Goal: Task Accomplishment & Management: Complete application form

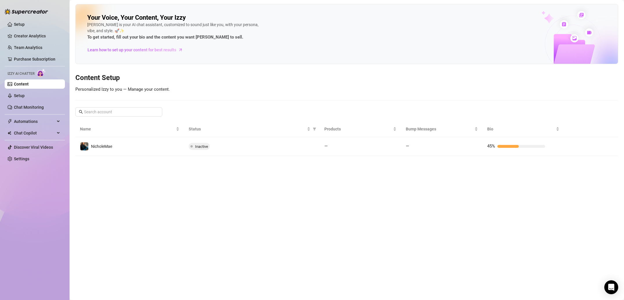
click at [161, 147] on td "NicholeMae" at bounding box center [129, 146] width 109 height 19
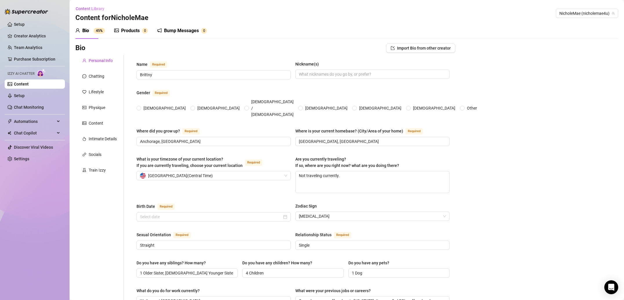
radio input "true"
type input "[DATE]"
click at [103, 91] on div "Lifestyle" at bounding box center [96, 92] width 15 height 6
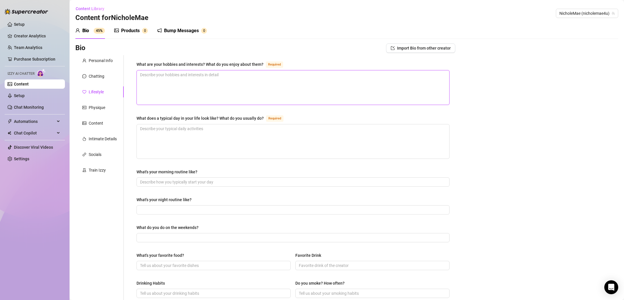
click at [182, 81] on textarea "What are your hobbies and interests? What do you enjoy about them? Required" at bounding box center [293, 87] width 313 height 34
click at [104, 77] on div "Chatting" at bounding box center [99, 76] width 48 height 11
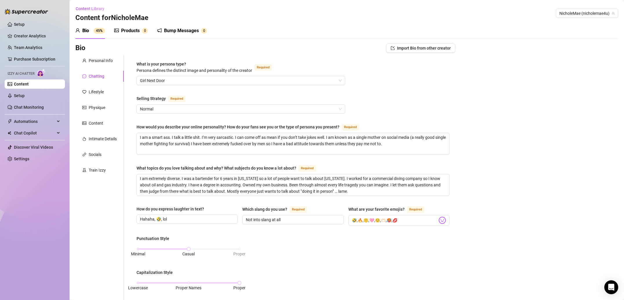
scroll to position [231, 0]
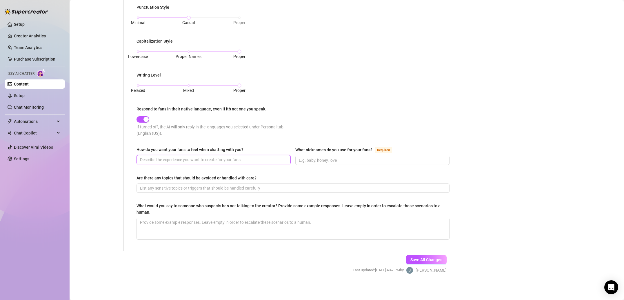
click at [229, 161] on input "How do you want your fans to feel when chatting with you?" at bounding box center [213, 160] width 146 height 6
click at [184, 154] on div "How do you want your fans to feel when chatting with you?" at bounding box center [214, 150] width 154 height 9
click at [186, 159] on input "How do you want your fans to feel when chatting with you?" at bounding box center [213, 160] width 146 height 6
paste input "To feel like it is very genuine!"
type input "To feel like it is very genuine!"
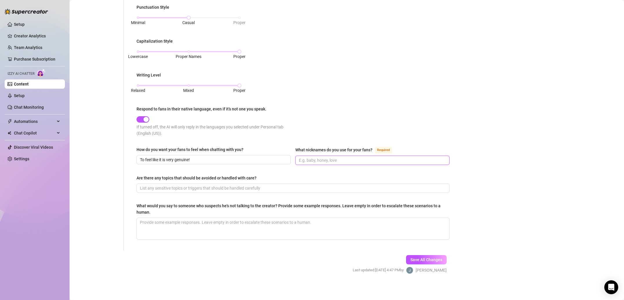
drag, startPoint x: 351, startPoint y: 159, endPoint x: 347, endPoint y: 156, distance: 4.5
click at [351, 159] on input "What nicknames do you use for your fans? Required" at bounding box center [372, 160] width 146 height 6
click at [348, 160] on input "What nicknames do you use for your fans? Required" at bounding box center [372, 160] width 146 height 6
paste input "Hello, love/ honey/ handsome"
type input "Hello, love/ honey/ handsome"
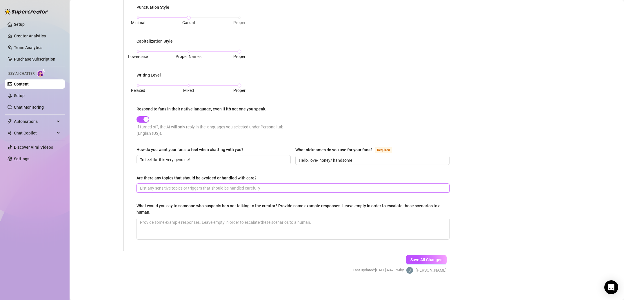
click at [320, 184] on span at bounding box center [293, 188] width 313 height 9
click at [214, 189] on input "Are there any topics that should be avoided or handled with care?" at bounding box center [292, 188] width 305 height 6
paste input "Never talk about my kids. Never talk about meeting in person."
type input "Never talk about my kids. Never talk about meeting in person."
click at [223, 226] on textarea "What would you say to someone who suspects he's not talking to the creator? Pro…" at bounding box center [293, 228] width 313 height 21
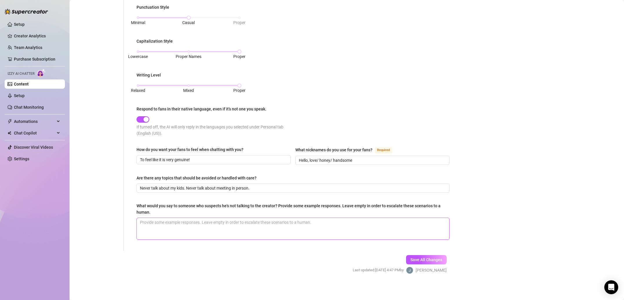
click at [203, 226] on textarea "What would you say to someone who suspects he's not talking to the creator? Pro…" at bounding box center [293, 228] width 313 height 21
paste textarea "I send a voice memo"
type textarea "I send a voice memo"
click at [434, 258] on span "Save All Changes" at bounding box center [427, 260] width 32 height 5
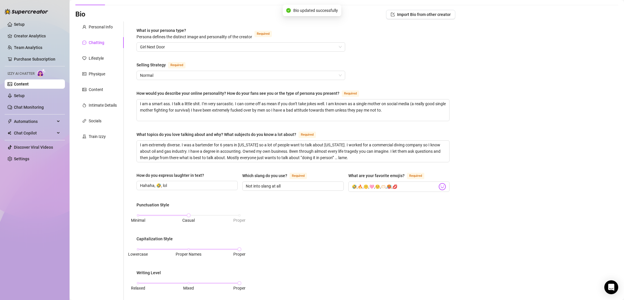
scroll to position [0, 0]
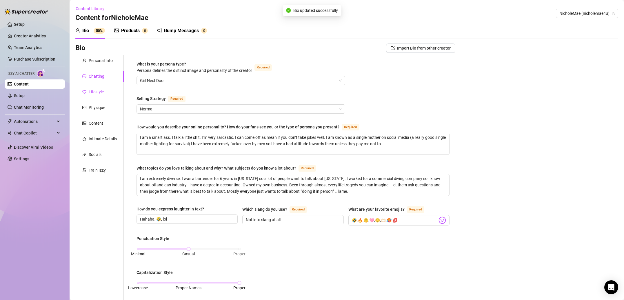
click at [102, 93] on div "Lifestyle" at bounding box center [96, 92] width 15 height 6
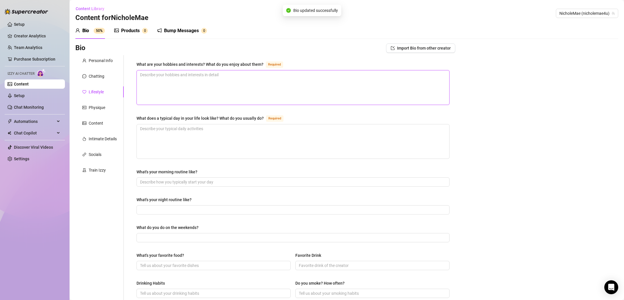
click at [163, 79] on textarea "What are your hobbies and interests? What do you enjoy about them? Required" at bounding box center [293, 87] width 313 height 34
click at [202, 87] on textarea "What are your hobbies and interests? What do you enjoy about them? Required" at bounding box center [293, 87] width 313 height 34
paste textarea "I enjoy cooking the most! That’s where I am at peace. I love anything with wate…"
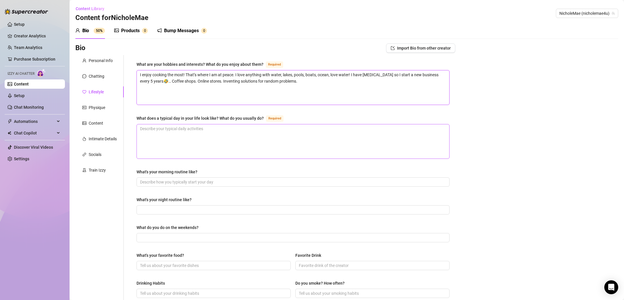
type textarea "I enjoy cooking the most! That’s where I am at peace. I love anything with wate…"
click at [199, 133] on textarea "What does a typical day in your life look like? What do you usually do? Required" at bounding box center [293, 141] width 313 height 34
click at [197, 137] on textarea "What does a typical day in your life look like? What do you usually do? Required" at bounding box center [293, 141] width 313 height 34
paste textarea "I don’t like to wake up early! I love to sleep in. I always have a redbull firs…"
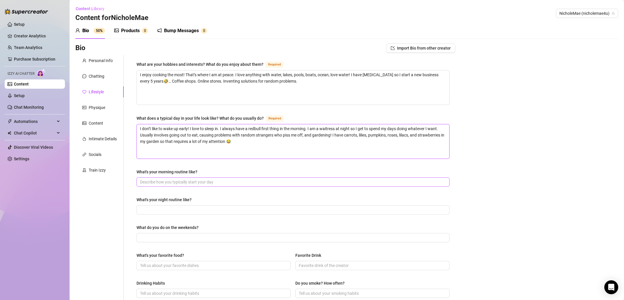
type textarea "I don’t like to wake up early! I love to sleep in. I always have a redbull firs…"
click at [201, 183] on input "What's your morning routine like?" at bounding box center [292, 182] width 305 height 6
click at [200, 179] on input "What's your morning routine like?" at bounding box center [292, 182] width 305 height 6
paste input "Redbull. Shower. Check my garden. Get ready for the day. Go out to eat!"
type input "Redbull. Shower. Check my garden. Get ready for the day. Go out to eat!"
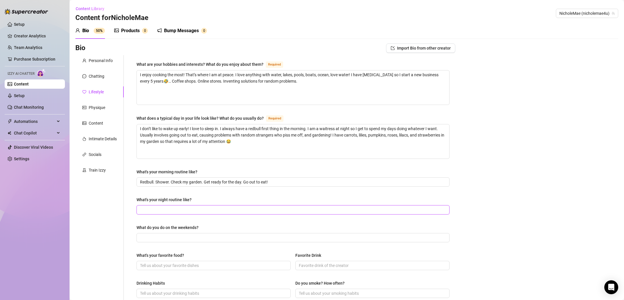
click at [209, 209] on input "What's your night routine like?" at bounding box center [292, 210] width 305 height 6
click at [189, 210] on input "What's your night routine like?" at bounding box center [292, 210] width 305 height 6
paste input "I am a waitress at [GEOGRAPHIC_DATA]. So I’m usually there on good nights. My n…"
type input "I am a waitress at [GEOGRAPHIC_DATA]. So I’m usually there on good nights. My n…"
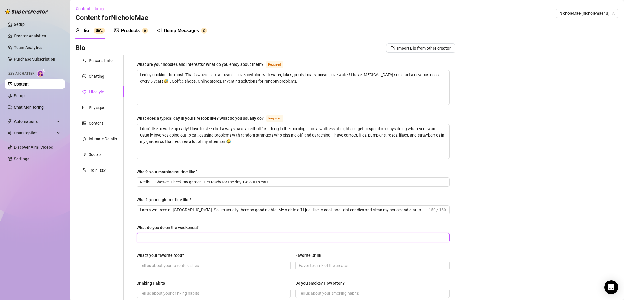
drag, startPoint x: 208, startPoint y: 237, endPoint x: 212, endPoint y: 231, distance: 7.4
click at [209, 237] on input "What do you do on the weekends?" at bounding box center [292, 238] width 305 height 6
click at [254, 235] on input "What do you do on the weekends?" at bounding box center [292, 238] width 305 height 6
paste input "If I get weekends off I like to go on road trips! Canyons and big mountains fas…"
type input "If I get weekends off I like to go on road trips! Canyons and big mountains fas…"
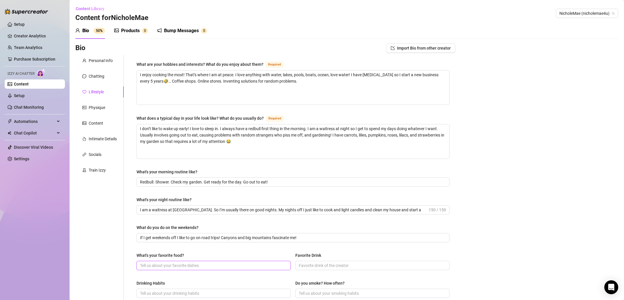
drag, startPoint x: 249, startPoint y: 263, endPoint x: 250, endPoint y: 256, distance: 6.7
click at [250, 262] on input "What's your favorite food?" at bounding box center [213, 265] width 146 height 6
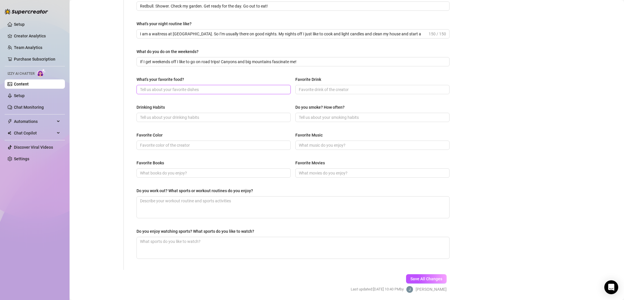
scroll to position [196, 0]
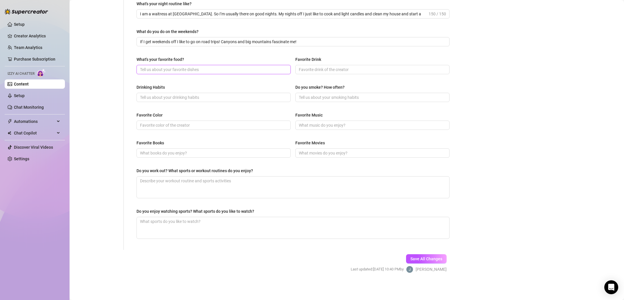
click at [173, 72] on input "What's your favorite food?" at bounding box center [213, 69] width 146 height 6
paste input "Chicken noodle soup. It’s actually my nick name among my coworkers 😂"
type input "Chicken noodle soup. It’s actually my nick name among my coworkers 😂"
click at [383, 68] on input "Favorite Drink" at bounding box center [372, 69] width 146 height 6
click at [322, 68] on input "Favorite Drink" at bounding box center [372, 69] width 146 height 6
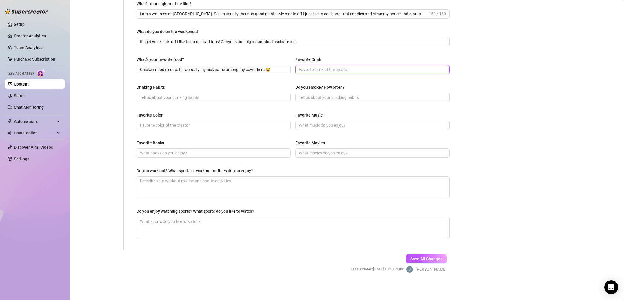
paste input "Strawberry Peach Redbull I make myself at home"
click at [391, 66] on input "Strawberry Peach Redbull I make myself at home" at bounding box center [372, 69] width 146 height 6
paste input "Coors light with orange juice (like a mimosa for less classy girls)"
type input "Strawberry Peach Redbull I make myself at home, Coors light with orange juice (…"
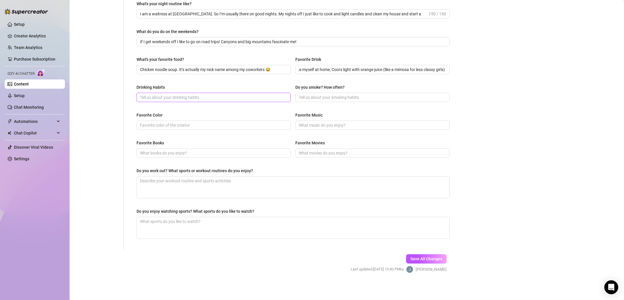
click at [227, 100] on input "Drinking Habits" at bounding box center [213, 97] width 146 height 6
click at [197, 100] on span at bounding box center [214, 97] width 154 height 9
paste input "I was a bartender for 6 years … you can imagine I can handle my alcohol a littl…"
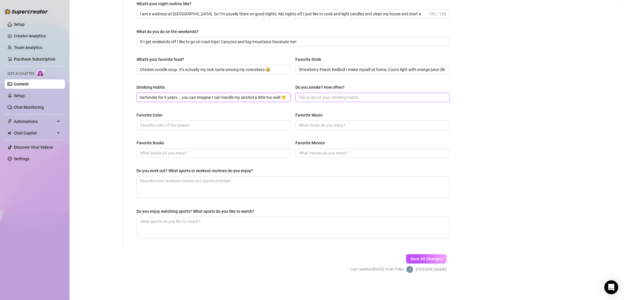
type input "I was a bartender for 6 years … you can imagine I can handle my alcohol a littl…"
click at [341, 99] on input "Do you smoke? How often?" at bounding box center [372, 97] width 146 height 6
click at [327, 97] on input "Do you smoke? How often?" at bounding box center [372, 97] width 146 height 6
paste input "I do like the weed vape pens every once in a while before I go to bed. Best sle…"
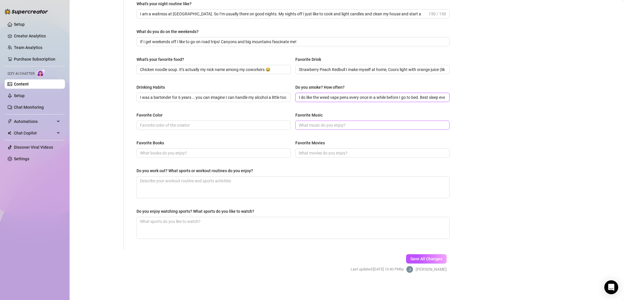
scroll to position [0, 6]
type input "I do like the weed vape pens every once in a while before I go to bed. Best sle…"
click at [249, 124] on input "Favorite Color" at bounding box center [213, 125] width 146 height 6
click at [200, 125] on input "Favorite Color" at bounding box center [213, 125] width 146 height 6
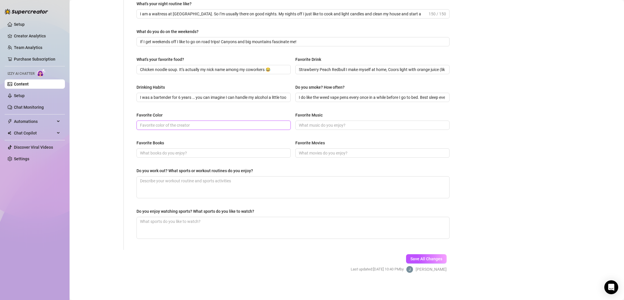
paste input "Pink duh."
type input "Pink duh."
click at [381, 121] on span at bounding box center [373, 125] width 154 height 9
click at [318, 127] on input "Favorite Music" at bounding box center [372, 125] width 146 height 6
paste input "Country music is my favorite! But I’m all over the board! Lies lies lies by [PE…"
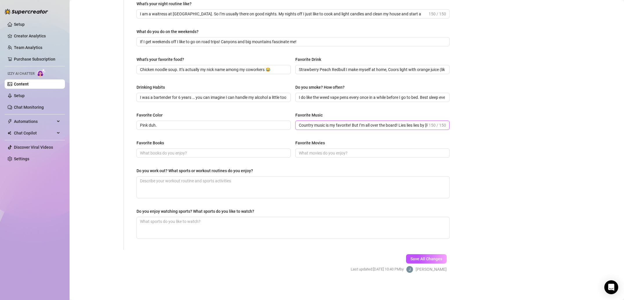
scroll to position [0, 139]
type input "Country music is my favorite! But I’m all over the board! Lies lies lies by [PE…"
click at [262, 147] on div "Favorite Books" at bounding box center [214, 144] width 154 height 9
click at [258, 153] on input "Favorite Books" at bounding box center [213, 153] width 146 height 6
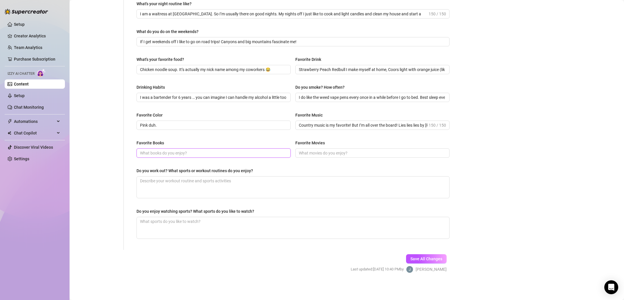
click at [184, 153] on input "Favorite Books" at bounding box center [213, 153] width 146 height 6
paste input "[PERSON_NAME] obviously, the girl who played with fire, the [DEMOGRAPHIC_DATA] …"
type input "[PERSON_NAME] obviously, the girl who played with fire, the [DEMOGRAPHIC_DATA] …"
click at [328, 152] on input "Favorite Movies" at bounding box center [372, 153] width 146 height 6
click at [323, 150] on input "Favorite Movies" at bounding box center [372, 153] width 146 height 6
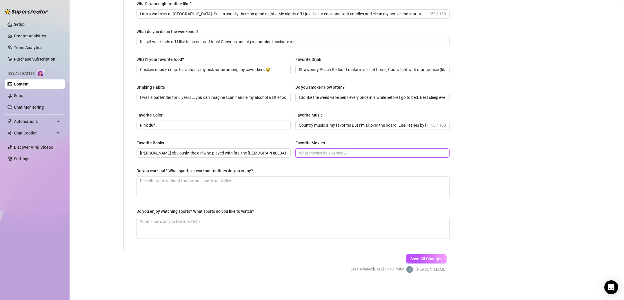
paste input "I like romantic and funny stuff. The Choice, Vacation Friends, We are the mille…"
type input "I like romantic and funny stuff. The Choice, Vacation Friends, We are the mille…"
click at [273, 183] on textarea "Do you work out? What sports or workout routines do you enjoy?" at bounding box center [293, 187] width 313 height 21
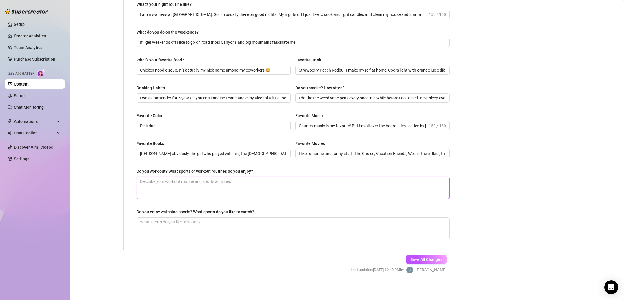
click at [207, 180] on textarea "Do you work out? What sports or workout routines do you enjoy?" at bounding box center [293, 187] width 313 height 21
paste textarea "Believe it or not I do NOT go to a gym. I am just blessed. But I cook my own fo…"
type textarea "Believe it or not I do NOT go to a gym. I am just blessed. But I cook my own fo…"
drag, startPoint x: 249, startPoint y: 223, endPoint x: 251, endPoint y: 199, distance: 24.4
click at [250, 222] on textarea "Do you enjoy watching sports? What sports do you like to watch?" at bounding box center [293, 228] width 313 height 21
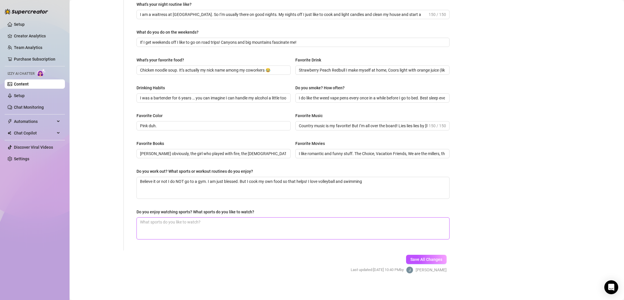
click at [204, 222] on textarea "Do you enjoy watching sports? What sports do you like to watch?" at bounding box center [293, 228] width 313 height 21
paste textarea "I will watch but I can’t tell you what’s going on most of the time."
type textarea "I will watch but I can’t tell you what’s going on most of the time."
click at [431, 260] on span "Save All Changes" at bounding box center [427, 259] width 32 height 5
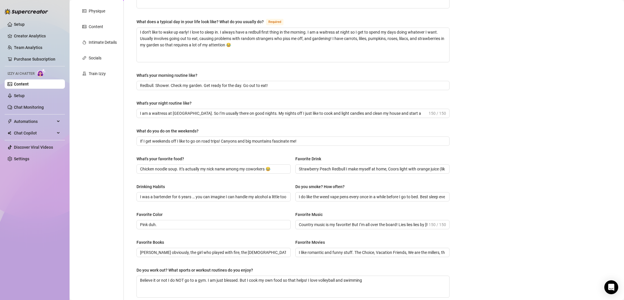
scroll to position [94, 0]
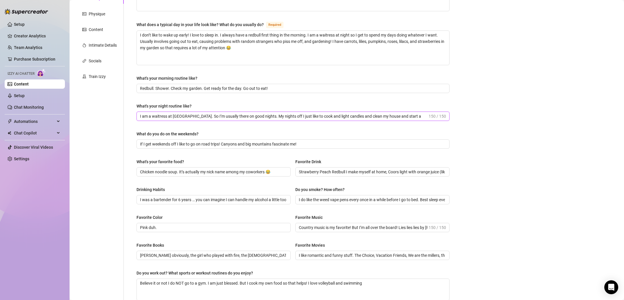
drag, startPoint x: 295, startPoint y: 116, endPoint x: 446, endPoint y: 118, distance: 151.7
click at [459, 118] on div "Bio Import Bio from other creator Personal Info Chatting Lifestyle Physique Con…" at bounding box center [346, 168] width 543 height 436
click at [414, 116] on input "I am a waitress at [GEOGRAPHIC_DATA]. So I’m usually there on good nights. My n…" at bounding box center [284, 116] width 288 height 6
drag, startPoint x: 414, startPoint y: 116, endPoint x: 385, endPoint y: 116, distance: 29.3
click at [385, 116] on input "I am a waitress at [GEOGRAPHIC_DATA]. So I’m usually there on good nights. My n…" at bounding box center [284, 116] width 288 height 6
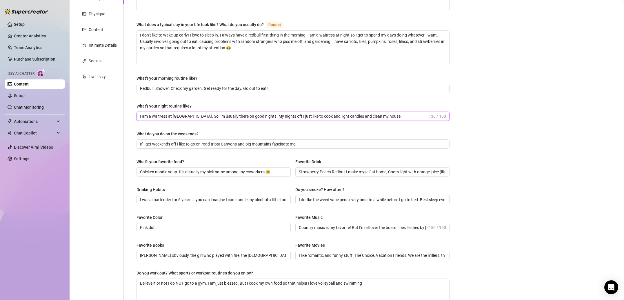
type input "I am a waitress at [GEOGRAPHIC_DATA]. So I’m usually there on good nights. My n…"
click at [325, 107] on div "What's your night routine like?" at bounding box center [293, 107] width 313 height 9
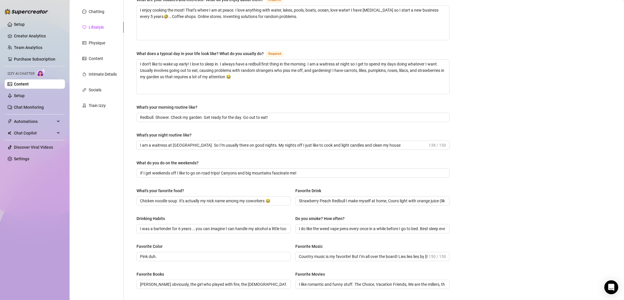
scroll to position [59, 0]
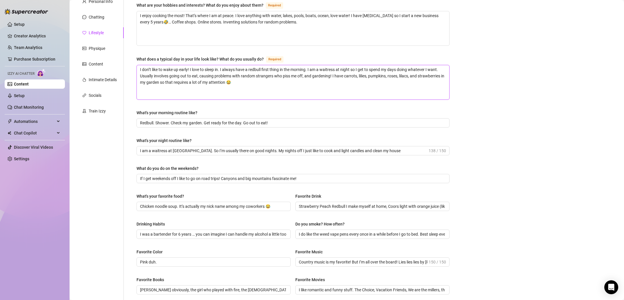
drag, startPoint x: 303, startPoint y: 75, endPoint x: 284, endPoint y: 76, distance: 18.6
click at [284, 76] on textarea "I don’t like to wake up early! I love to sleep in. I always have a redbull firs…" at bounding box center [293, 82] width 313 height 34
type textarea "I don’t like to wake up early! I love to sleep in. I always have a redbull firs…"
click at [324, 105] on div "What are your hobbies and interests? What do you enjoy about them? Required I e…" at bounding box center [293, 191] width 313 height 379
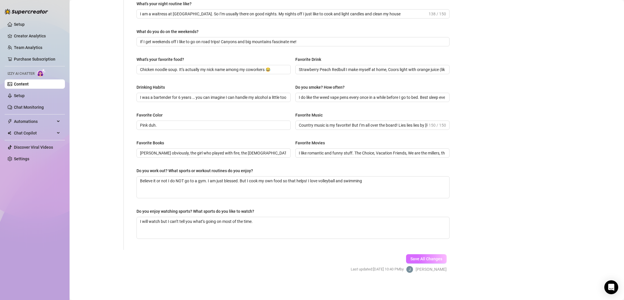
click at [420, 260] on span "Save All Changes" at bounding box center [427, 259] width 32 height 5
type input "Country music is my favorite! But I’m all over the board! Lies lies lies by [PE…"
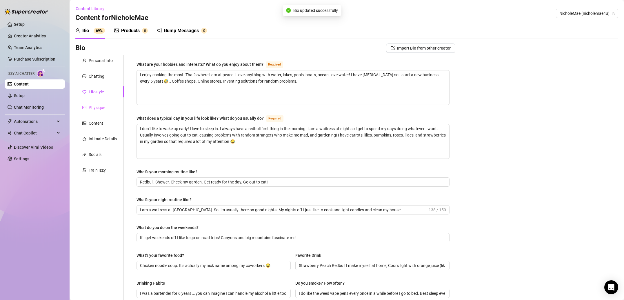
click at [106, 105] on div "Physique" at bounding box center [99, 107] width 48 height 11
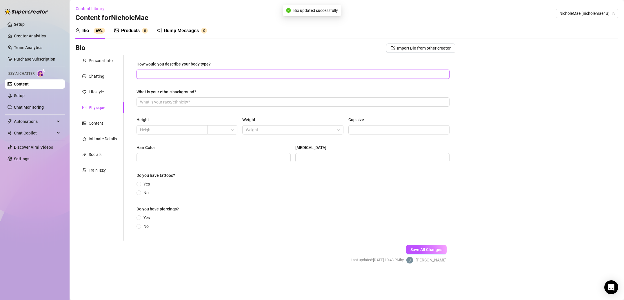
click at [200, 77] on input "How would you describe your body type?" at bounding box center [292, 74] width 305 height 6
click at [179, 74] on input "How would you describe your body type?" at bounding box center [292, 74] width 305 height 6
paste input "Petite / Very small"
type input "Petite / Very small"
click at [184, 104] on input "What is your ethnic background?" at bounding box center [292, 102] width 305 height 6
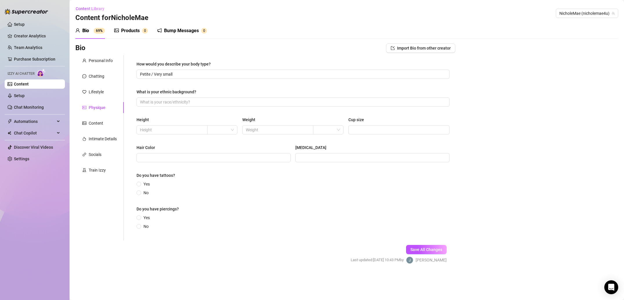
click at [173, 107] on div "How would you describe your body type? Petite / Very small What is your ethnic …" at bounding box center [293, 148] width 313 height 174
click at [174, 103] on input "What is your ethnic background?" at bounding box center [292, 102] width 305 height 6
paste input "White"
type input "White"
click at [180, 131] on input "text" at bounding box center [171, 130] width 63 height 6
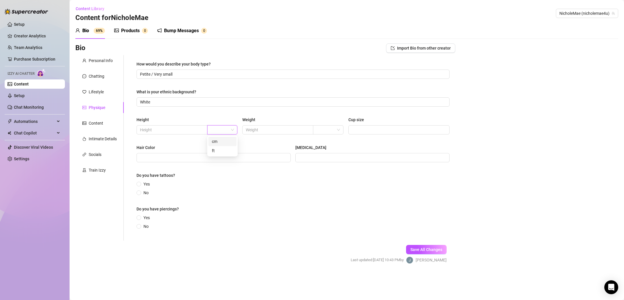
click at [228, 130] on input "search" at bounding box center [220, 130] width 18 height 9
click at [222, 151] on div "ft" at bounding box center [222, 151] width 21 height 6
click at [194, 129] on input "text" at bounding box center [171, 130] width 63 height 6
type input "5'2"
click at [272, 129] on input "text" at bounding box center [277, 130] width 63 height 6
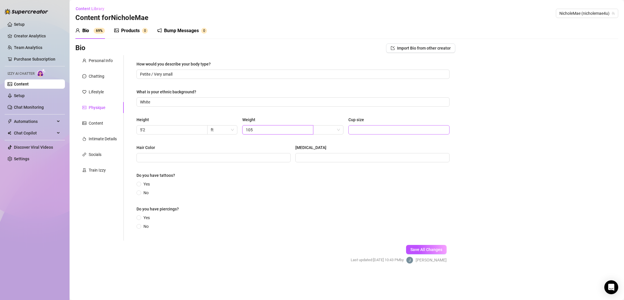
type input "105"
click at [365, 132] on input "Cup size" at bounding box center [398, 130] width 93 height 6
click at [374, 128] on input "Cup size" at bounding box center [398, 130] width 93 height 6
type input "A"
click at [332, 130] on input "search" at bounding box center [326, 130] width 18 height 9
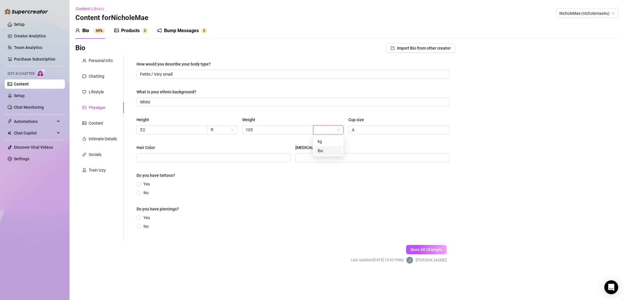
click at [328, 153] on div "lbs" at bounding box center [328, 151] width 21 height 6
drag, startPoint x: 219, startPoint y: 158, endPoint x: 213, endPoint y: 149, distance: 11.6
click at [220, 158] on input "Hair Color" at bounding box center [213, 158] width 146 height 6
click at [223, 157] on input "Hair Color" at bounding box center [213, 158] width 146 height 6
type input "Brown"
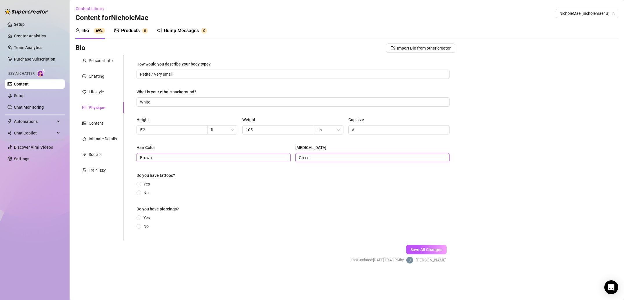
type input "Green"
click at [140, 194] on span at bounding box center [139, 193] width 5 height 5
click at [140, 194] on input "No" at bounding box center [139, 193] width 2 height 4
radio input "true"
click at [140, 228] on input "No" at bounding box center [139, 227] width 2 height 4
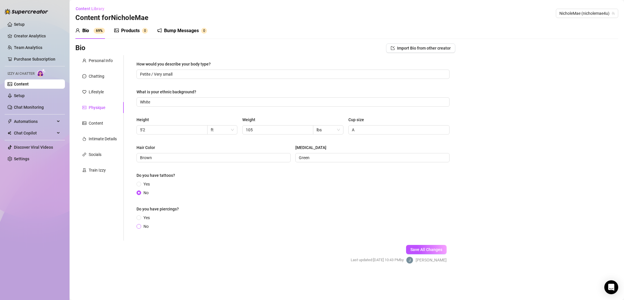
radio input "true"
click at [424, 252] on button "Save All Changes" at bounding box center [426, 249] width 41 height 9
click at [108, 121] on div "Content" at bounding box center [99, 123] width 48 height 11
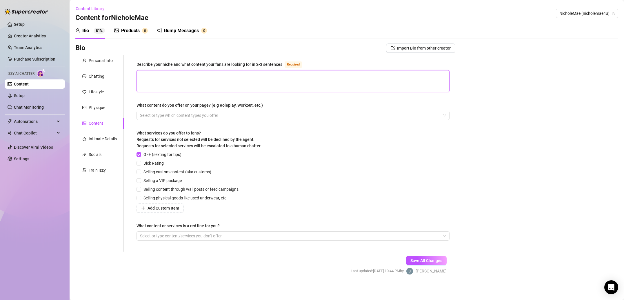
click at [175, 81] on textarea "Describe your niche and what content your fans are looking for in 2-3 sentences…" at bounding box center [293, 80] width 313 height 21
click at [197, 81] on textarea "Describe your niche and what content your fans are looking for in 2-3 sentences…" at bounding box center [293, 80] width 313 height 21
paste textarea "I am definitely the girl next door that no one expected this from. I think my f…"
type textarea "I am definitely the girl next door that no one expected this from. I think my f…"
click at [208, 115] on div at bounding box center [290, 115] width 305 height 8
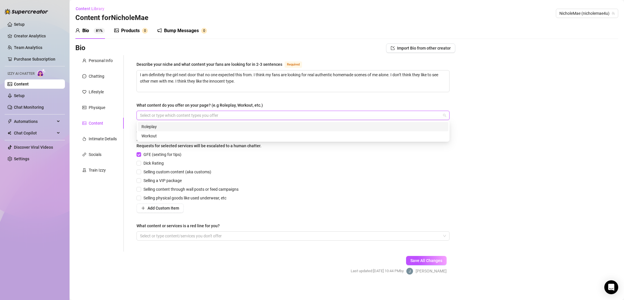
paste input "On Instagram I do cooking! I don’t have any content on OF yet."
type input "On Instagram I do cooking! I don’t have any content on OF yet."
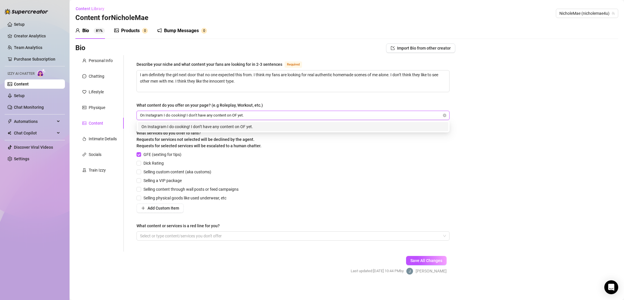
click at [305, 127] on div "On Instagram I do cooking! I don’t have any content on OF yet." at bounding box center [294, 127] width 304 height 6
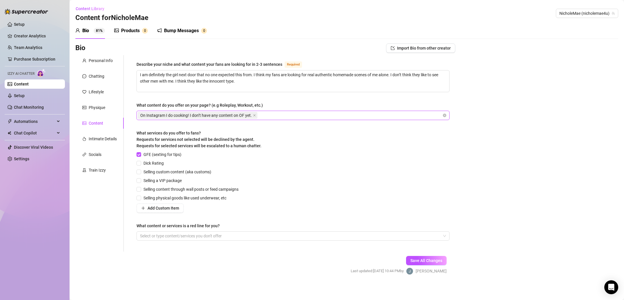
click at [267, 115] on div "On Instagram I do cooking! I don’t have any content on OF yet." at bounding box center [290, 115] width 305 height 8
click at [253, 115] on icon "close" at bounding box center [254, 115] width 3 height 3
click at [200, 235] on div at bounding box center [290, 236] width 305 height 8
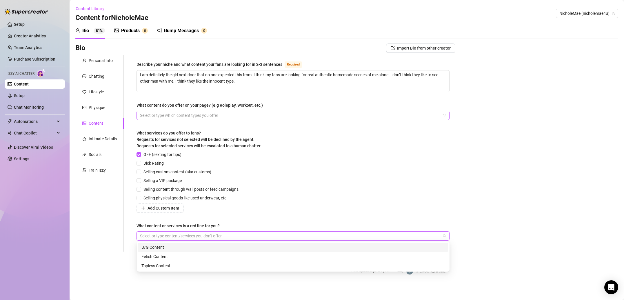
paste input "No in person meetings"
type input "No in person meetings"
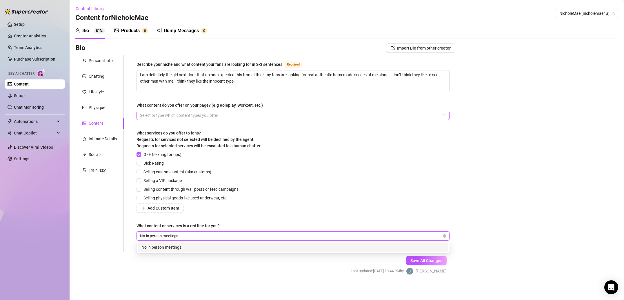
click at [238, 250] on div "No in person meetings" at bounding box center [294, 247] width 304 height 6
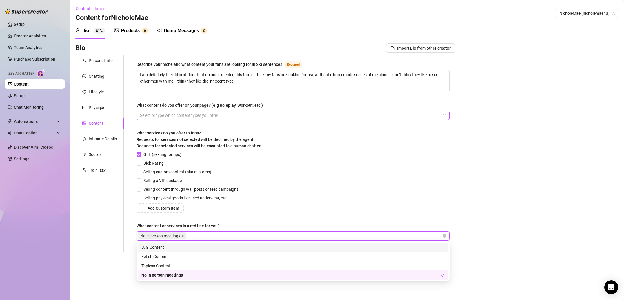
click at [245, 217] on div "Describe your niche and what content your fans are looking for in 2-3 sentences…" at bounding box center [293, 153] width 313 height 185
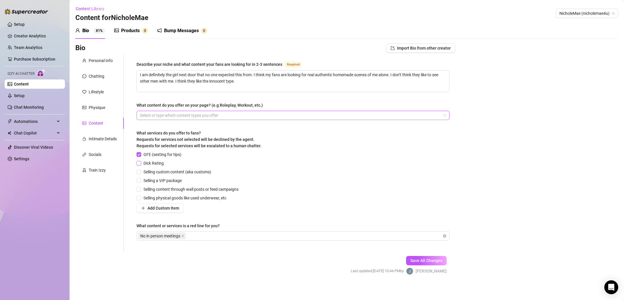
click at [140, 162] on input "Dick Rating" at bounding box center [139, 163] width 4 height 4
checkbox input "true"
click at [140, 172] on input "Selling custom content (aka customs)" at bounding box center [139, 172] width 4 height 4
checkbox input "true"
click at [141, 198] on input "Selling physical goods like used underwear, etc" at bounding box center [139, 198] width 4 height 4
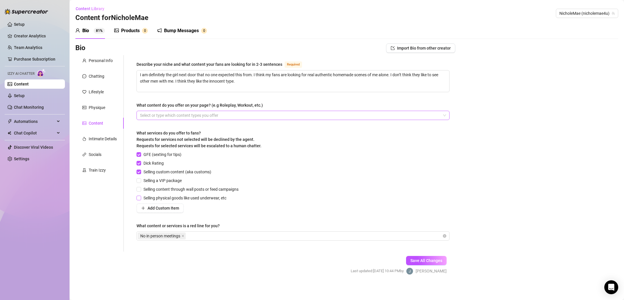
checkbox input "true"
click at [430, 262] on span "Save All Changes" at bounding box center [427, 260] width 32 height 5
click at [100, 135] on div "Intimate Details" at bounding box center [99, 138] width 48 height 11
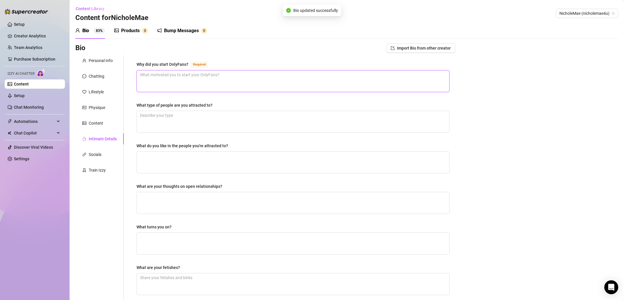
click at [207, 79] on textarea "Why did you start OnlyFans? Required" at bounding box center [293, 80] width 313 height 21
type textarea "Money"
click at [212, 113] on textarea "What type of people are you attracted to?" at bounding box center [293, 121] width 313 height 21
click at [197, 117] on textarea "What type of people are you attracted to?" at bounding box center [293, 121] width 313 height 21
paste textarea "I am typically attracted to older guys because they are intelligent and have a …"
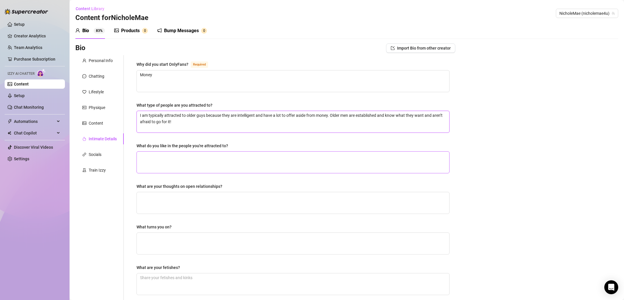
type textarea "I am typically attracted to older guys because they are intelligent and have a …"
click at [222, 159] on textarea "What do you like in the people you're attracted to?" at bounding box center [293, 162] width 313 height 21
click at [193, 165] on textarea "What do you like in the people you're attracted to?" at bounding box center [293, 162] width 313 height 21
paste textarea "People who have owned businesses. The experience and time and effort it takes i…"
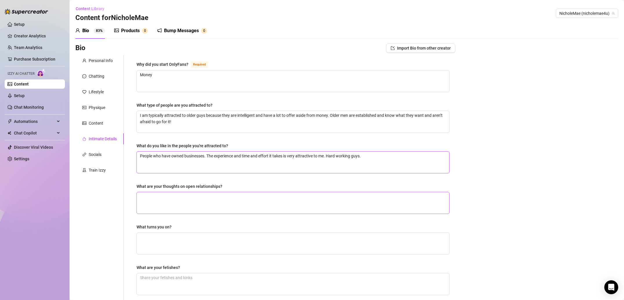
type textarea "People who have owned businesses. The experience and time and effort it takes i…"
click at [203, 207] on textarea "What are your thoughts on open relationships?" at bounding box center [293, 202] width 313 height 21
click at [189, 199] on textarea "What are your thoughts on open relationships?" at bounding box center [293, 202] width 313 height 21
paste textarea "I prefer one on one"
type textarea "I prefer one on one"
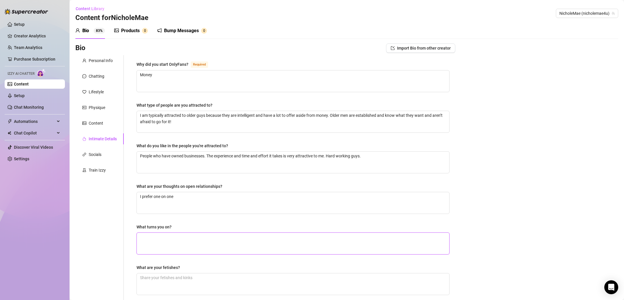
click at [200, 238] on textarea "What turns you on?" at bounding box center [293, 243] width 313 height 21
click at [171, 201] on textarea "I prefer one on one" at bounding box center [293, 202] width 313 height 21
click at [187, 242] on textarea "What turns you on?" at bounding box center [293, 243] width 313 height 21
paste textarea "Thinking about a man wanting to see me"
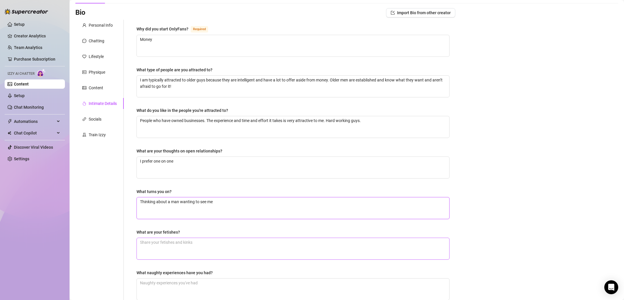
scroll to position [39, 0]
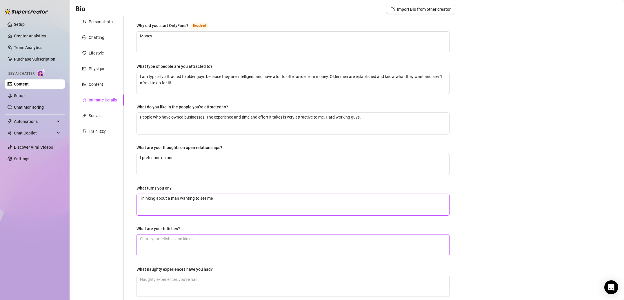
type textarea "Thinking about a man wanting to see me"
click at [189, 236] on textarea "What are your fetishes?" at bounding box center [293, 245] width 313 height 21
click at [183, 244] on textarea "What are your fetishes?" at bounding box center [293, 245] width 313 height 21
paste textarea "I like to watch in the mirror when I’m getting fucked. I like watching a man go…"
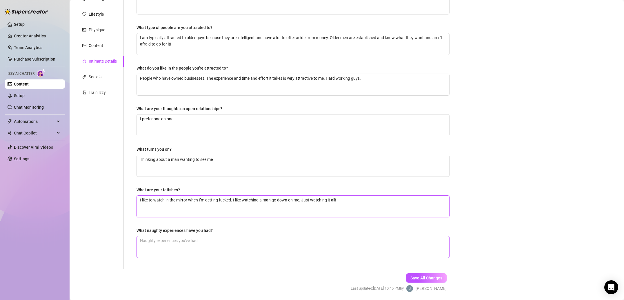
scroll to position [97, 0]
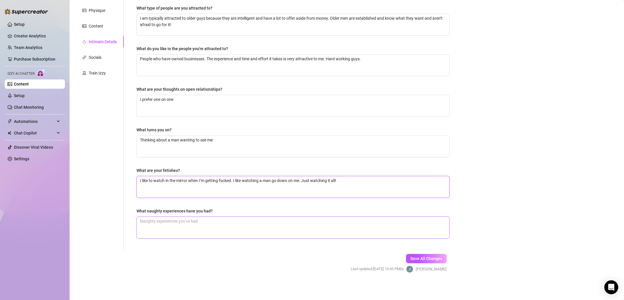
type textarea "I like to watch in the mirror when I’m getting fucked. I like watching a man go…"
click at [194, 224] on textarea "What naughty experiences have you had?" at bounding box center [293, 227] width 313 height 21
click at [193, 229] on textarea "What naughty experiences have you had?" at bounding box center [293, 227] width 313 height 21
paste textarea "Too many to type here 😂"
type textarea "Too many to type here 😂"
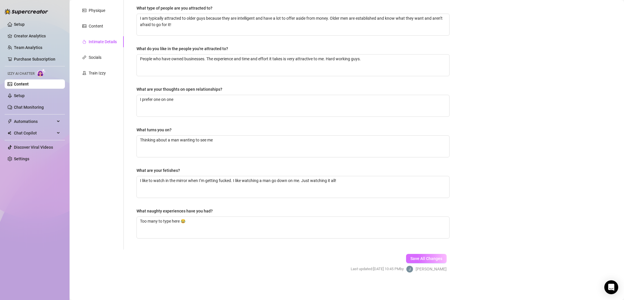
click at [416, 257] on span "Save All Changes" at bounding box center [427, 258] width 32 height 5
click at [102, 61] on div "Socials" at bounding box center [99, 57] width 48 height 11
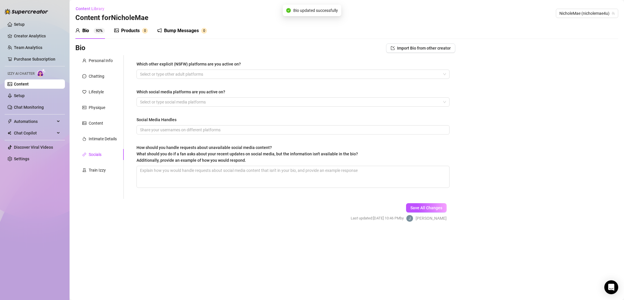
scroll to position [0, 0]
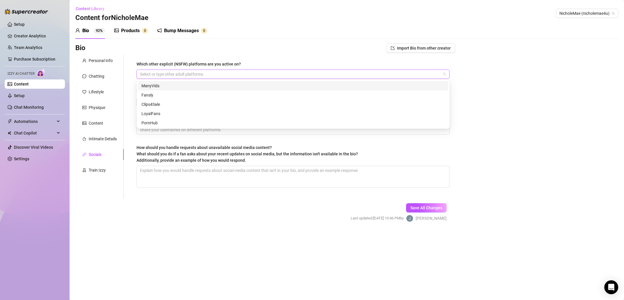
click at [204, 76] on div at bounding box center [290, 74] width 305 height 8
click at [165, 71] on div at bounding box center [290, 74] width 305 height 8
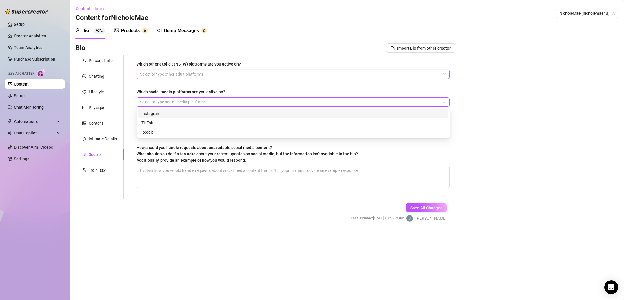
click at [173, 102] on div at bounding box center [290, 102] width 305 height 8
click at [162, 117] on div "Instagram" at bounding box center [293, 113] width 311 height 9
click at [172, 123] on div "TikTok" at bounding box center [294, 123] width 304 height 6
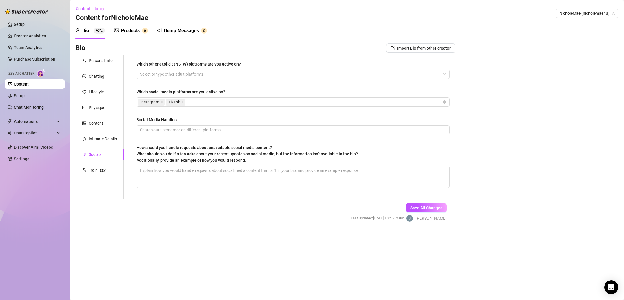
click at [127, 142] on div "Which other explicit (NSFW) platforms are you active on? Select or type other a…" at bounding box center [290, 127] width 332 height 144
click at [181, 131] on input "Social Media Handles" at bounding box center [292, 130] width 305 height 6
type input "agirlwithacoorslight"
click at [192, 176] on textarea "How should you handle requests about unavailable social media content? What sho…" at bounding box center [293, 176] width 313 height 21
click at [198, 179] on textarea "How should you handle requests about unavailable social media content? What sho…" at bounding box center [293, 176] width 313 height 21
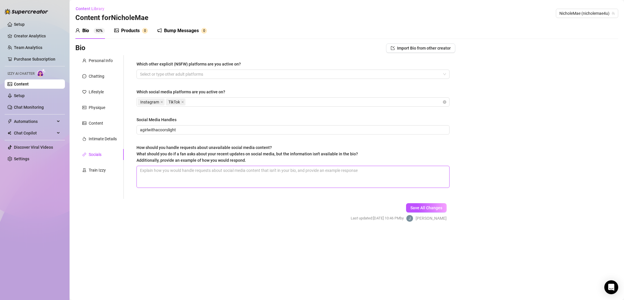
paste textarea "I would send what they are asking for myself"
type textarea "I would send what they are asking for myself"
click at [423, 212] on button "Save All Changes" at bounding box center [426, 207] width 41 height 9
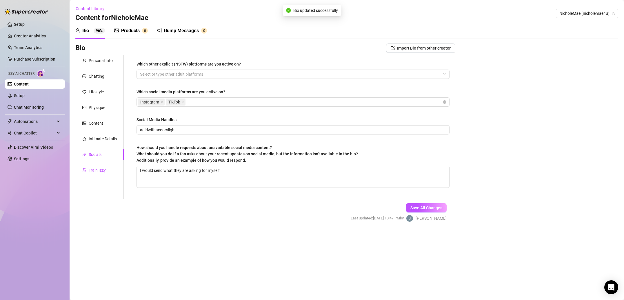
click at [95, 168] on div "Train Izzy" at bounding box center [97, 170] width 17 height 6
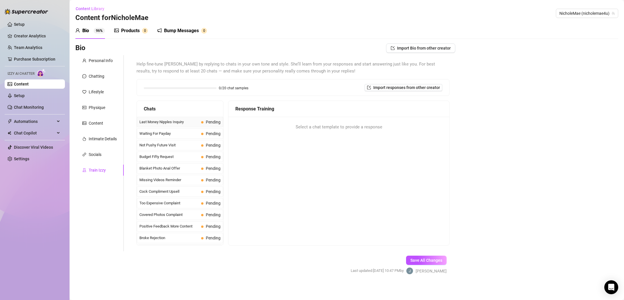
click at [180, 125] on div "Last Money Nipples Inquiry Pending" at bounding box center [180, 122] width 86 height 10
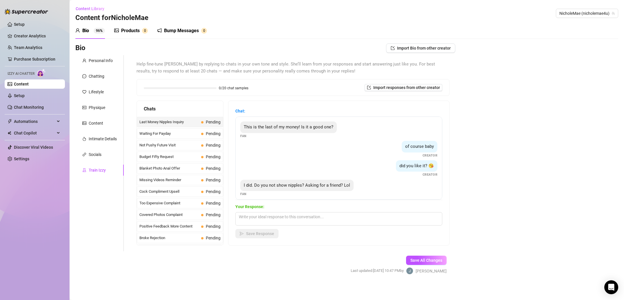
scroll to position [4, 0]
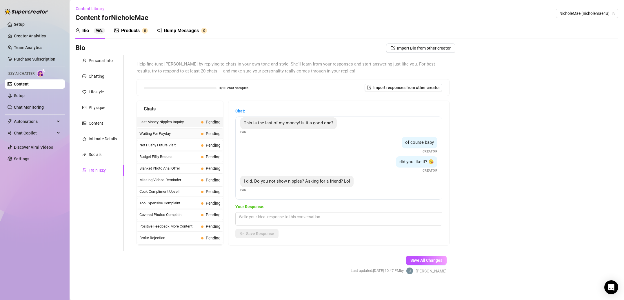
click at [188, 138] on div "Waiting For Payday Pending" at bounding box center [180, 133] width 86 height 10
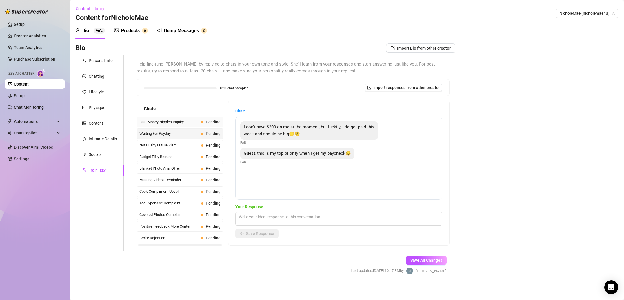
click at [178, 125] on div "Last Money Nipples Inquiry Pending" at bounding box center [180, 122] width 86 height 10
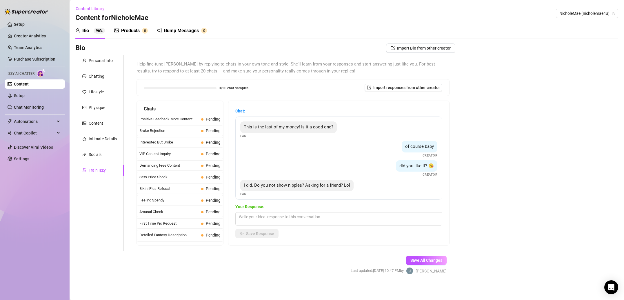
scroll to position [0, 0]
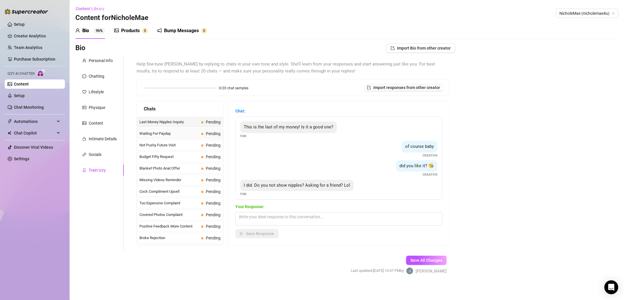
click at [184, 132] on span "Waiting For Payday" at bounding box center [169, 134] width 59 height 6
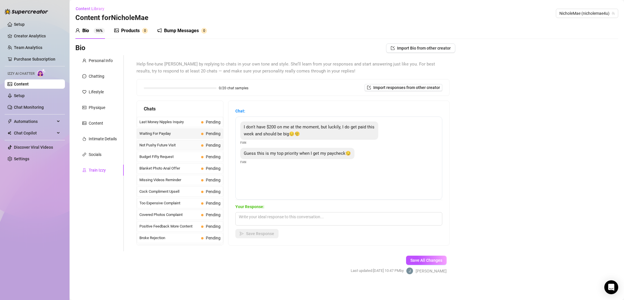
click at [191, 146] on span "Not Pushy Future Visit" at bounding box center [169, 145] width 59 height 6
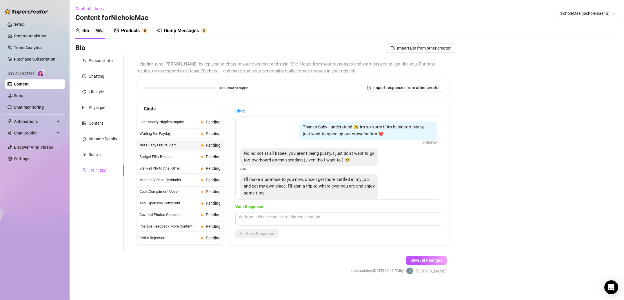
scroll to position [2, 0]
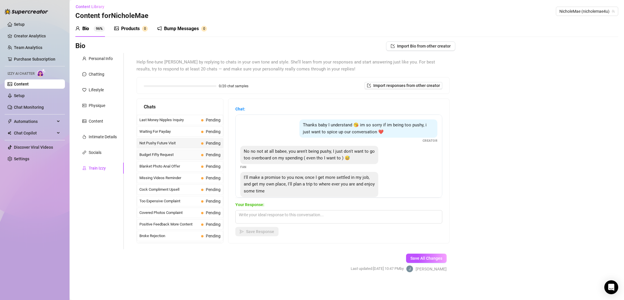
click at [170, 153] on span "Budget Fifty Request" at bounding box center [169, 155] width 59 height 6
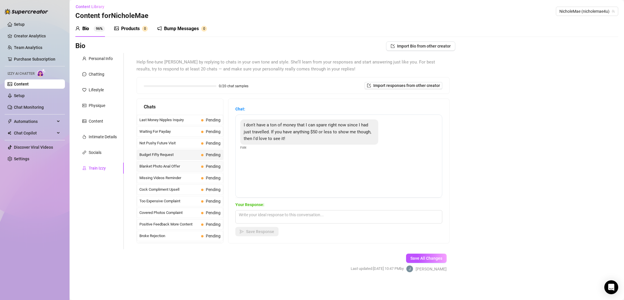
click at [182, 166] on span "Blanket Photo Anal Offer" at bounding box center [169, 167] width 59 height 6
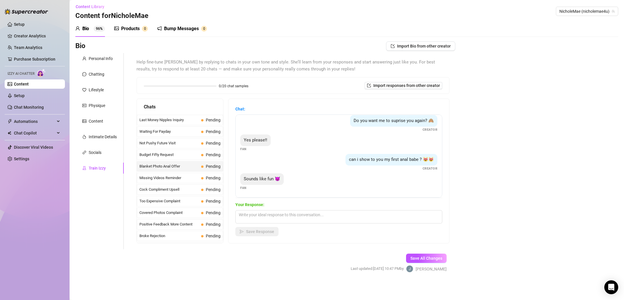
scroll to position [0, 0]
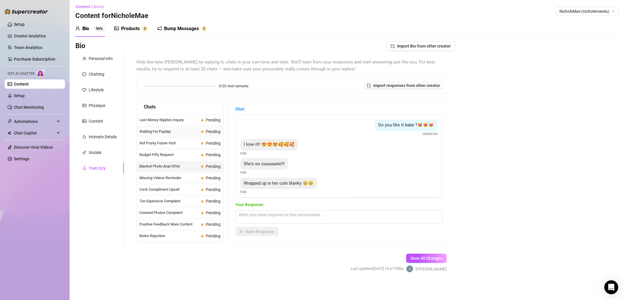
click at [170, 131] on span "Waiting For Payday" at bounding box center [169, 132] width 59 height 6
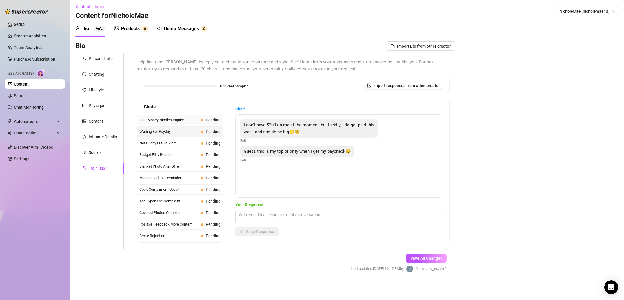
drag, startPoint x: 187, startPoint y: 121, endPoint x: 198, endPoint y: 124, distance: 10.9
click at [187, 121] on span "Last Money Nipples Inquiry" at bounding box center [169, 120] width 59 height 6
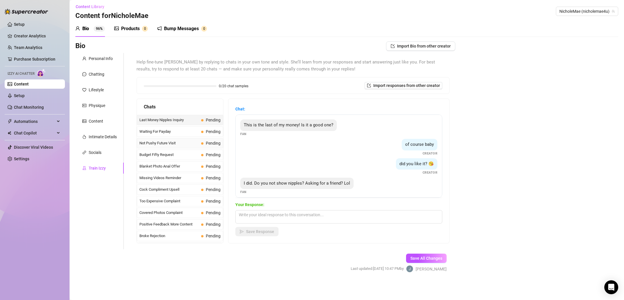
click at [179, 147] on div "Not Pushy Future Visit Pending" at bounding box center [180, 143] width 86 height 10
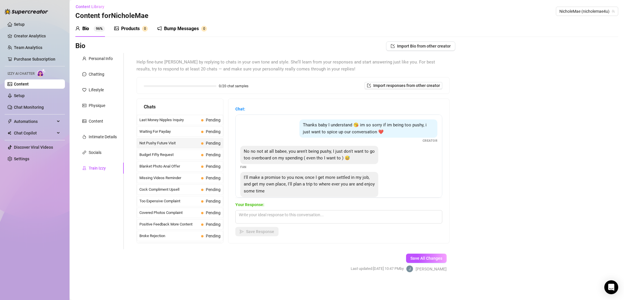
scroll to position [12, 0]
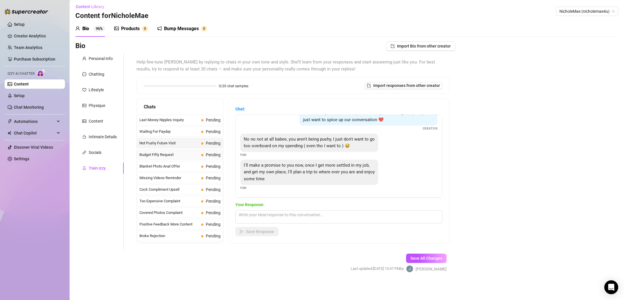
click at [184, 151] on div "Budget Fifty Request Pending" at bounding box center [180, 155] width 86 height 10
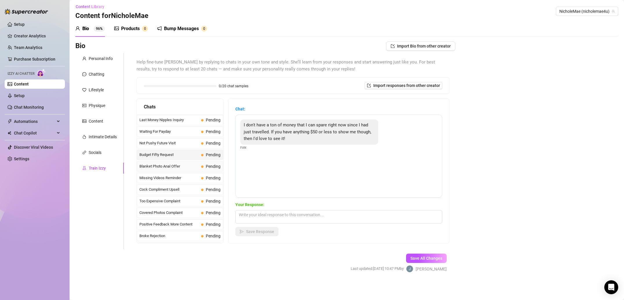
click at [198, 165] on span "Blanket Photo Anal Offer" at bounding box center [169, 167] width 59 height 6
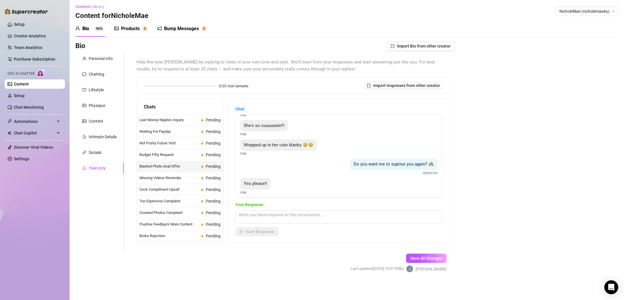
scroll to position [82, 0]
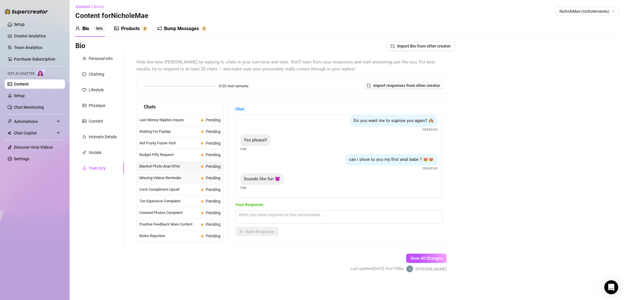
click at [162, 181] on div "Missing Videos Reminder Pending" at bounding box center [180, 178] width 86 height 10
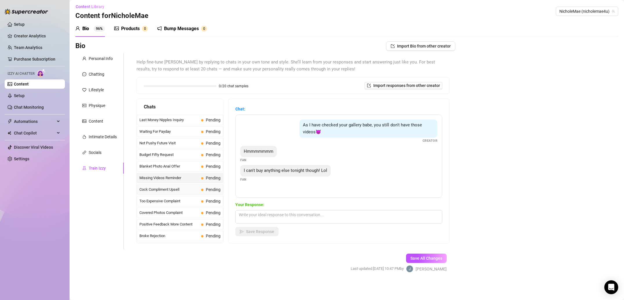
click at [186, 186] on div "Cock Compliment Upsell Pending" at bounding box center [180, 189] width 86 height 10
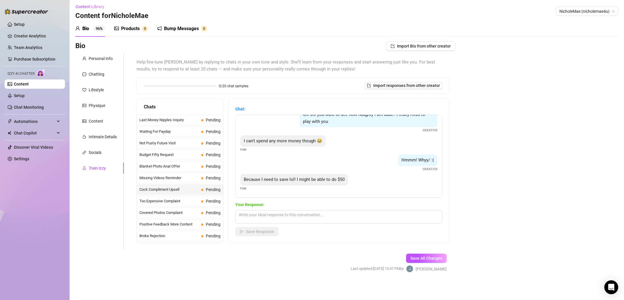
scroll to position [127, 0]
click at [188, 204] on div "Too Expensive Complaint Pending" at bounding box center [180, 201] width 86 height 10
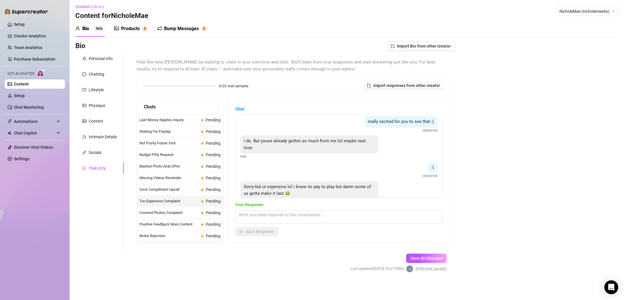
scroll to position [82, 0]
click at [180, 213] on span "Covered Photos Complaint" at bounding box center [169, 213] width 59 height 6
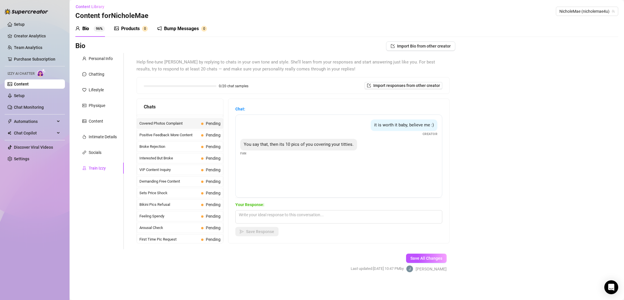
scroll to position [89, 0]
click at [198, 136] on span "Positive Feedback More Content" at bounding box center [169, 136] width 59 height 6
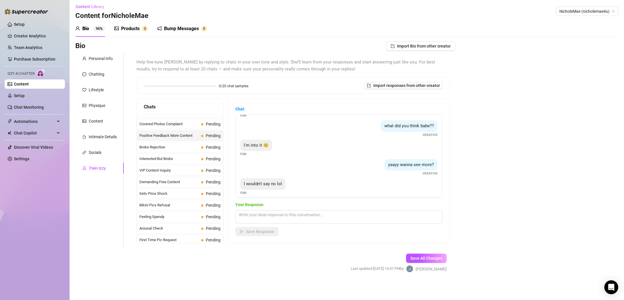
scroll to position [23, 0]
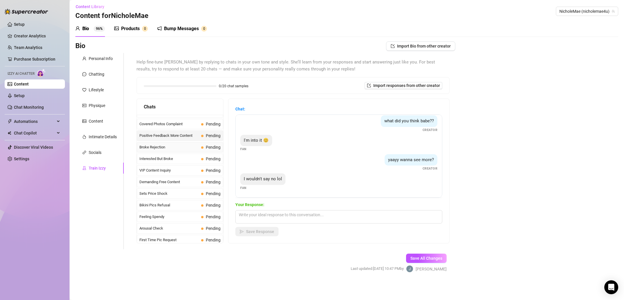
click at [169, 144] on span "Broke Rejection" at bounding box center [169, 147] width 59 height 6
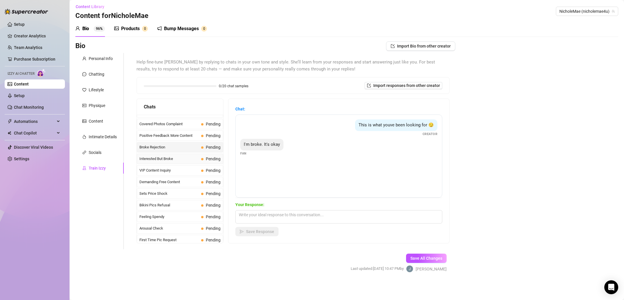
click at [187, 162] on span "Interested But Broke" at bounding box center [169, 159] width 59 height 6
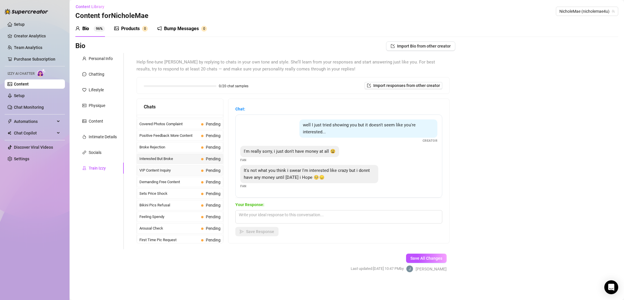
click at [185, 169] on span "VIP Content Inquiry" at bounding box center [169, 171] width 59 height 6
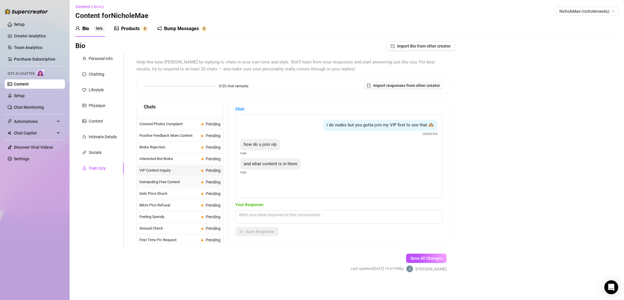
click at [173, 181] on span "Demanding Free Content" at bounding box center [169, 182] width 59 height 6
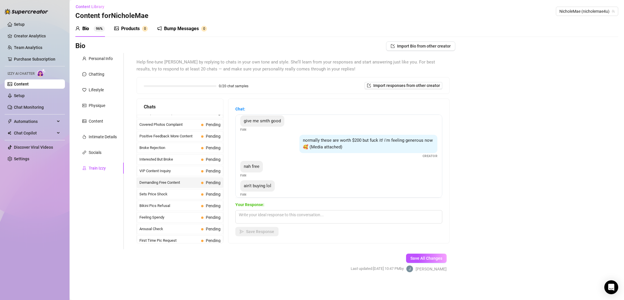
scroll to position [87, 0]
click at [179, 198] on div "Sets Price Shock Pending" at bounding box center [180, 195] width 86 height 10
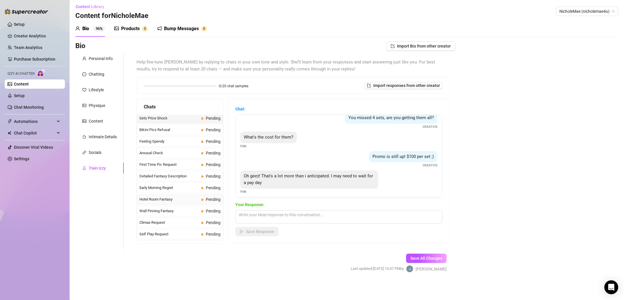
scroll to position [159, 0]
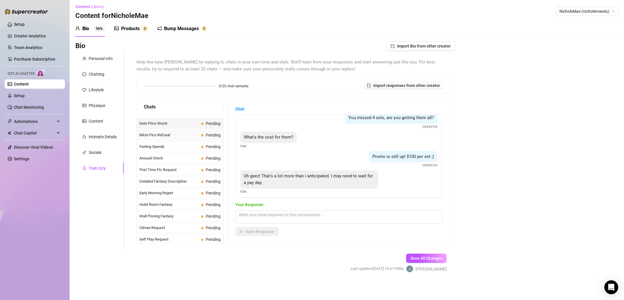
click at [177, 136] on span "Bikini Pics Refusal" at bounding box center [169, 135] width 59 height 6
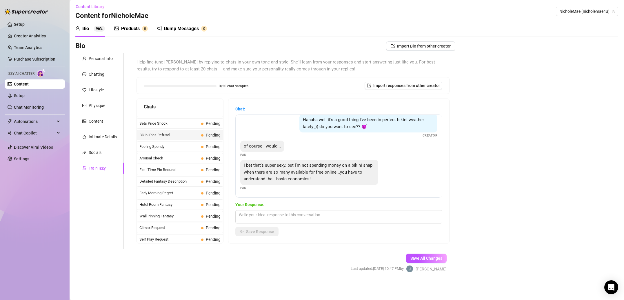
scroll to position [0, 0]
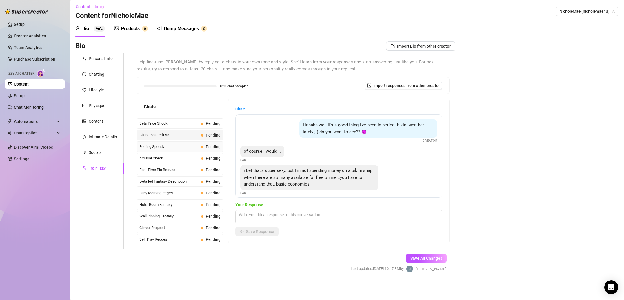
click at [174, 146] on span "Feeling Spendy" at bounding box center [169, 147] width 59 height 6
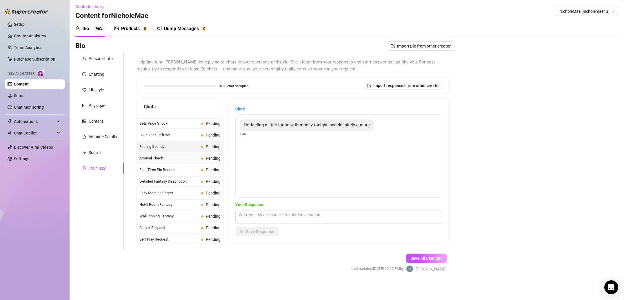
click at [171, 162] on div "Arousal Check Pending" at bounding box center [180, 158] width 86 height 10
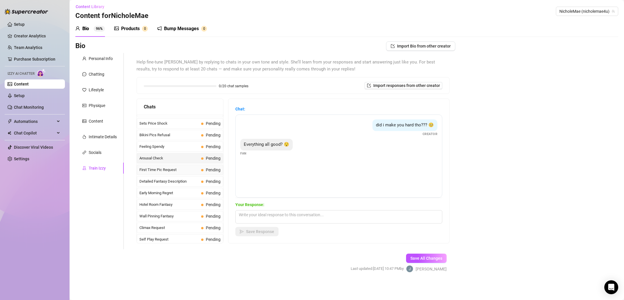
click at [177, 173] on div "First Time Pic Request Pending" at bounding box center [180, 170] width 86 height 10
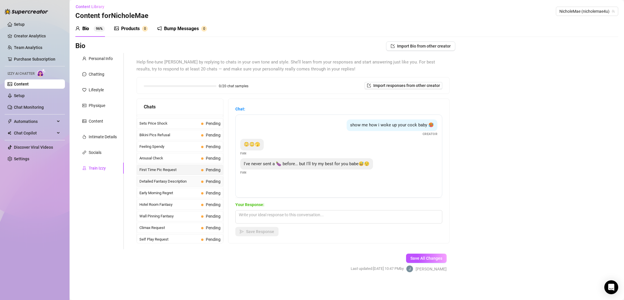
click at [169, 183] on span "Detailed Fantasy Description" at bounding box center [169, 182] width 59 height 6
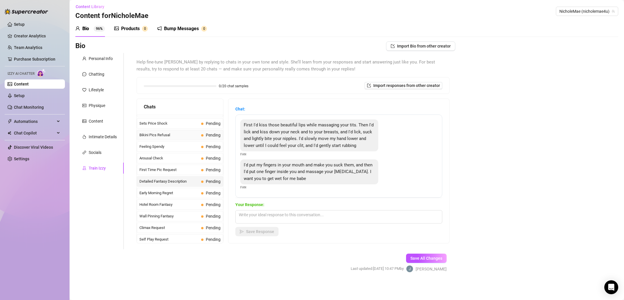
click at [198, 137] on span "Bikini Pics Refusal" at bounding box center [169, 135] width 59 height 6
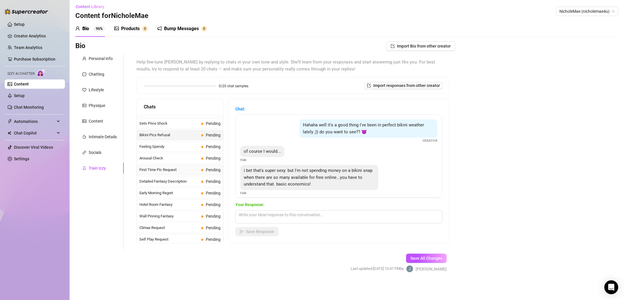
click at [190, 171] on span "First Time Pic Request" at bounding box center [169, 170] width 59 height 6
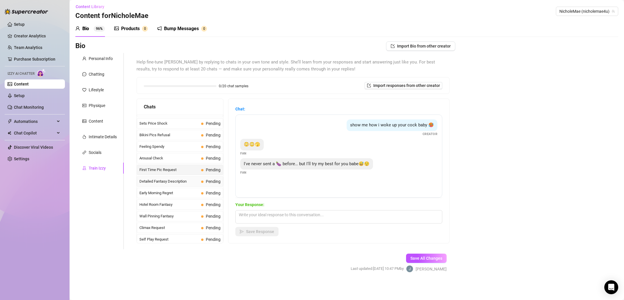
click at [191, 180] on span "Detailed Fantasy Description" at bounding box center [169, 182] width 59 height 6
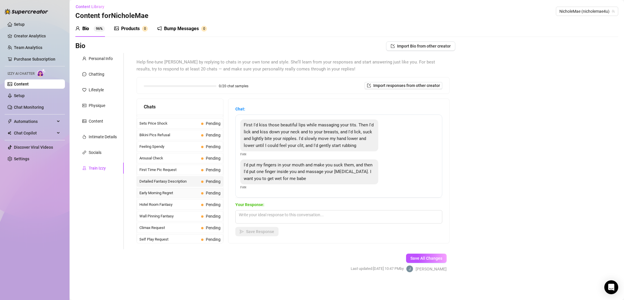
click at [189, 193] on span "Early Morning Regret" at bounding box center [169, 193] width 59 height 6
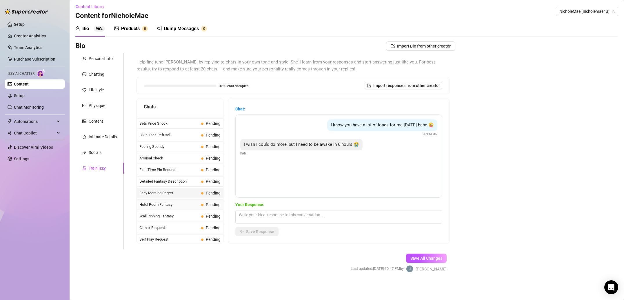
click at [186, 207] on span "Hotel Room Fantasy" at bounding box center [169, 205] width 59 height 6
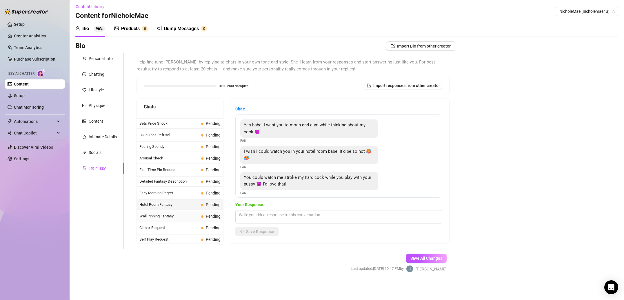
click at [177, 216] on span "Wall Pinning Fantasy" at bounding box center [169, 216] width 59 height 6
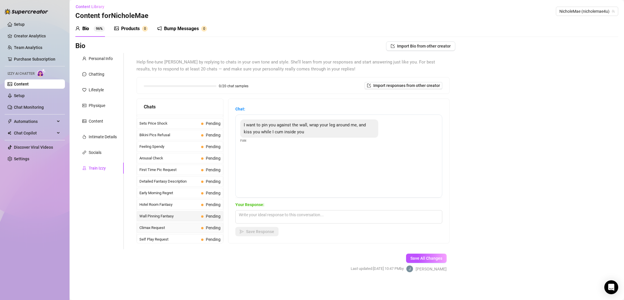
click at [182, 231] on span "Climax Request" at bounding box center [169, 228] width 59 height 6
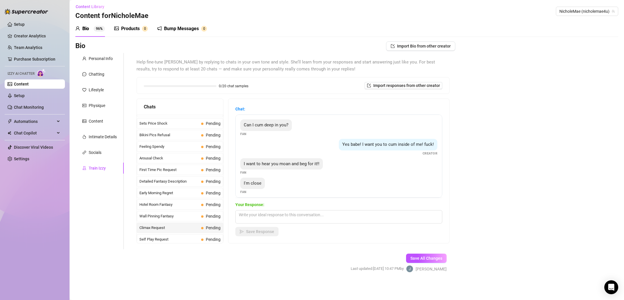
scroll to position [4, 0]
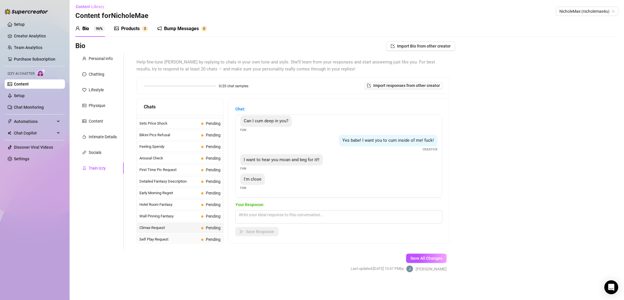
click at [166, 241] on span "Self Play Request" at bounding box center [169, 240] width 59 height 6
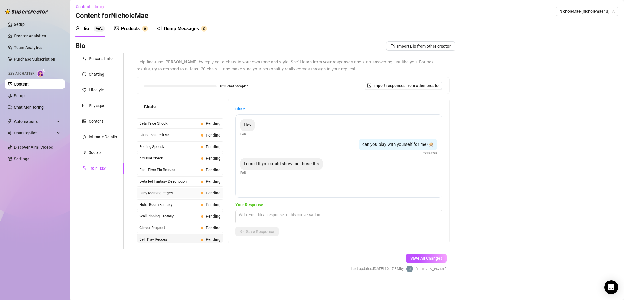
click at [183, 195] on span "Early Morning Regret" at bounding box center [169, 193] width 59 height 6
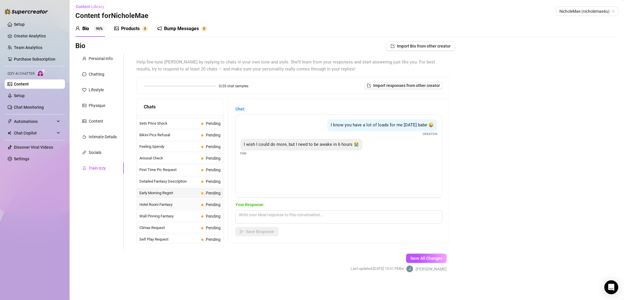
click at [179, 205] on span "Hotel Room Fantasy" at bounding box center [169, 205] width 59 height 6
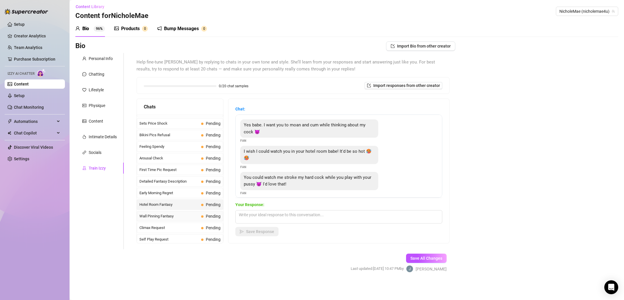
click at [191, 217] on span "Wall Pinning Fantasy" at bounding box center [169, 216] width 59 height 6
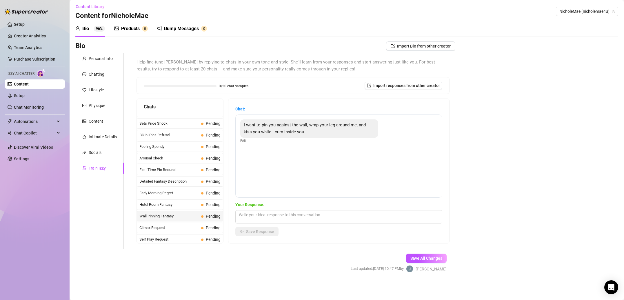
click at [190, 222] on div "Last Money Nipples Inquiry Pending Waiting For Payday Pending Not Pushy Future …" at bounding box center [180, 280] width 86 height 649
click at [195, 237] on span "Self Play Request" at bounding box center [169, 240] width 59 height 6
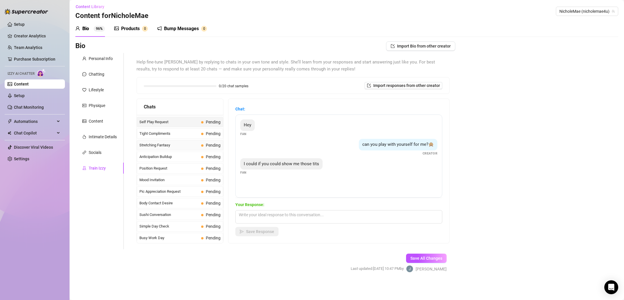
scroll to position [276, 0]
click at [177, 133] on span "Tight Compliments" at bounding box center [169, 134] width 59 height 6
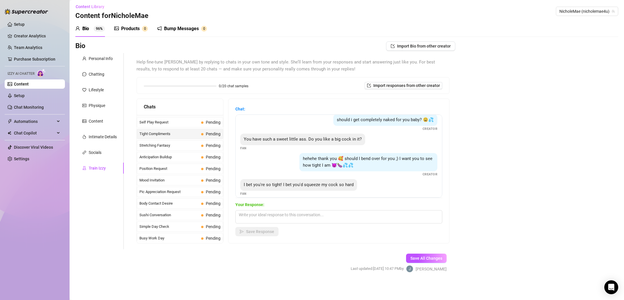
scroll to position [5, 0]
click at [180, 146] on span "Stretching Fantasy" at bounding box center [169, 146] width 59 height 6
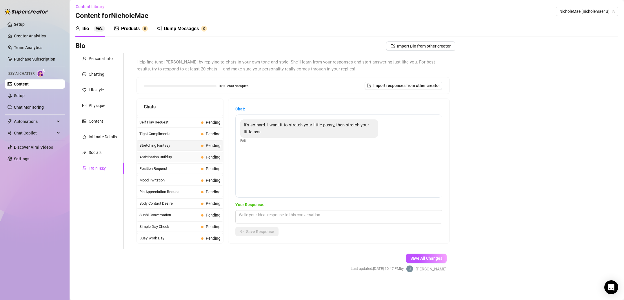
click at [173, 160] on span "Anticipation Buildup" at bounding box center [169, 157] width 59 height 6
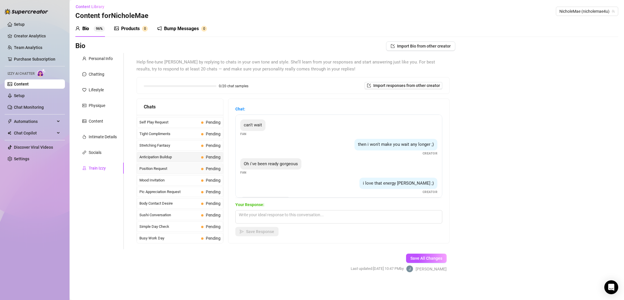
click at [178, 169] on span "Position Request" at bounding box center [169, 169] width 59 height 6
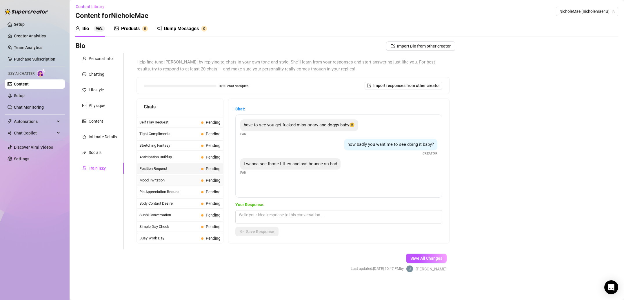
click at [188, 180] on span "Mood Invitation" at bounding box center [169, 181] width 59 height 6
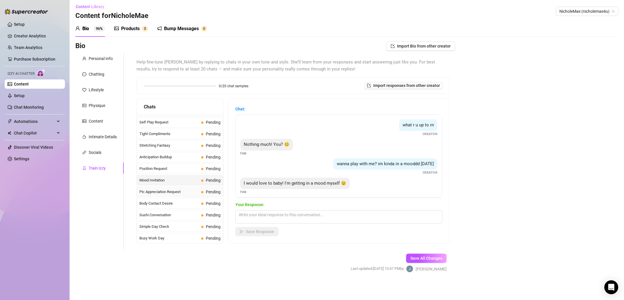
click at [169, 195] on div "Pic Appreciation Request Pending" at bounding box center [180, 192] width 86 height 10
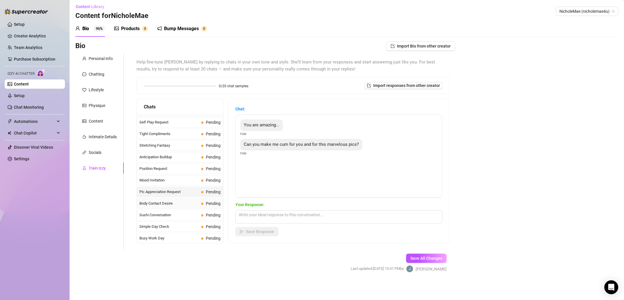
click at [162, 204] on span "Body Contact Desire" at bounding box center [169, 204] width 59 height 6
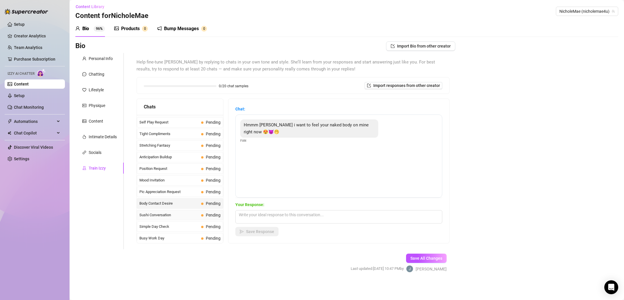
click at [174, 219] on div "Sushi Conversation Pending" at bounding box center [180, 215] width 86 height 10
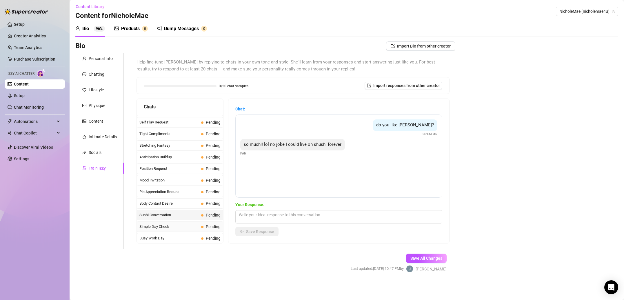
click at [174, 230] on span "Simple Day Check" at bounding box center [169, 227] width 59 height 6
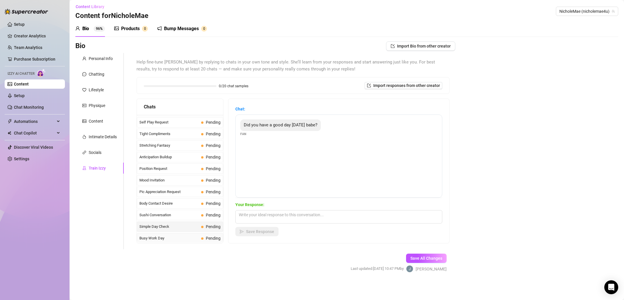
click at [174, 240] on span "Busy Work Day" at bounding box center [169, 239] width 59 height 6
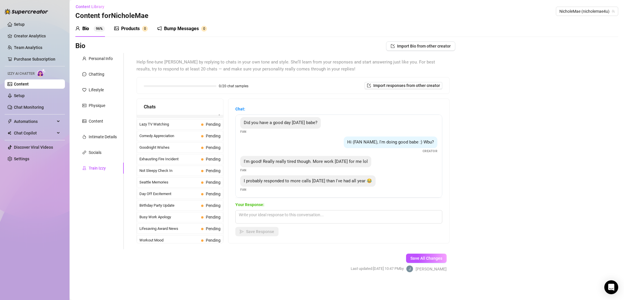
scroll to position [402, 0]
click at [176, 124] on span "Lazy TV Watching" at bounding box center [169, 124] width 59 height 6
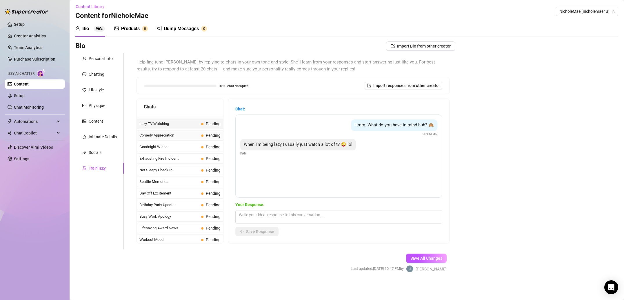
click at [187, 135] on span "Comedy Appreciation" at bounding box center [169, 136] width 59 height 6
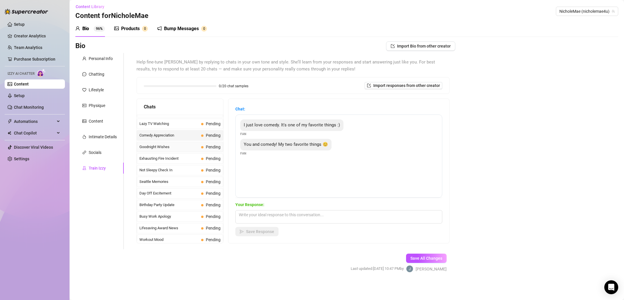
click at [144, 149] on span "Goodnight Wishes" at bounding box center [169, 147] width 59 height 6
click at [191, 159] on span "Exhausting Fire Incident" at bounding box center [169, 159] width 59 height 6
click at [168, 170] on span "Not Sleepy Check In" at bounding box center [169, 170] width 59 height 6
click at [192, 183] on span "Seattle Memories" at bounding box center [169, 182] width 59 height 6
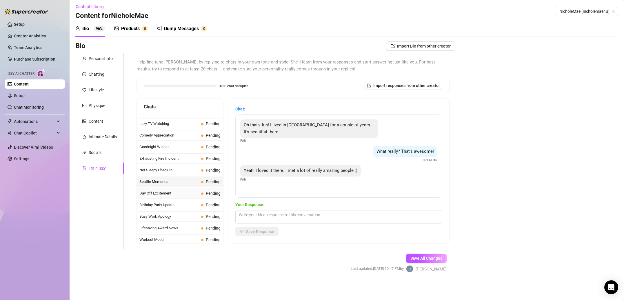
click at [173, 195] on span "Day Off Excitement" at bounding box center [169, 194] width 59 height 6
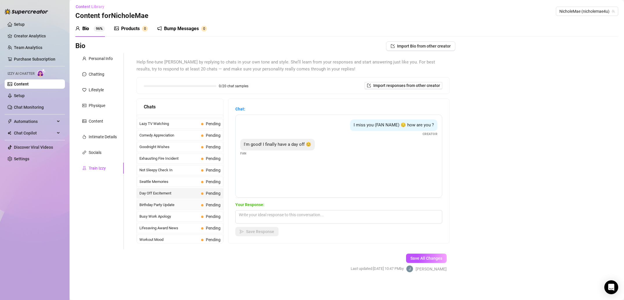
click at [181, 204] on span "Birthday Party Update" at bounding box center [169, 205] width 59 height 6
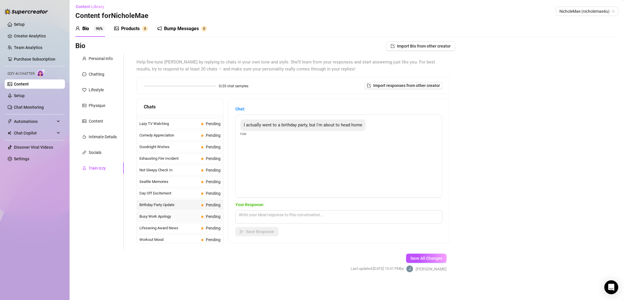
click at [166, 217] on span "Busy Work Apology" at bounding box center [169, 217] width 59 height 6
click at [163, 206] on span "Birthday Party Update" at bounding box center [169, 205] width 59 height 6
click at [169, 213] on div "Busy Work Apology Pending" at bounding box center [180, 216] width 86 height 10
click at [174, 226] on span "Lifesaving Award News" at bounding box center [169, 228] width 59 height 6
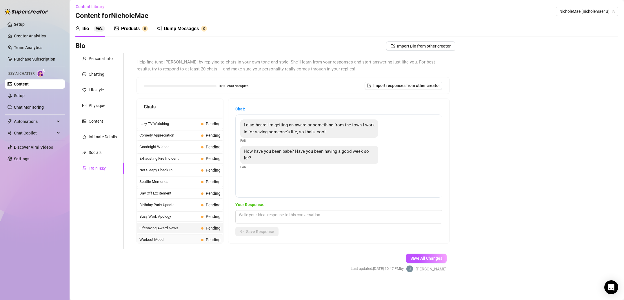
click at [164, 241] on span "Workout Mood" at bounding box center [169, 240] width 59 height 6
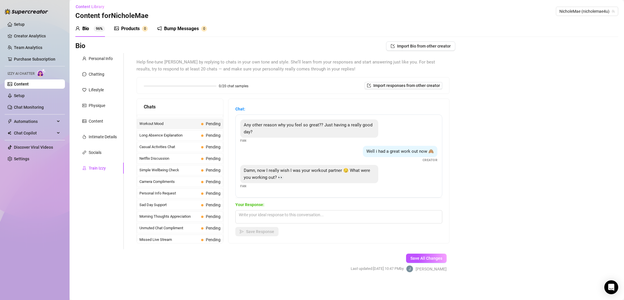
scroll to position [521, 0]
click at [161, 135] on span "Long Absence Explanation" at bounding box center [169, 133] width 59 height 6
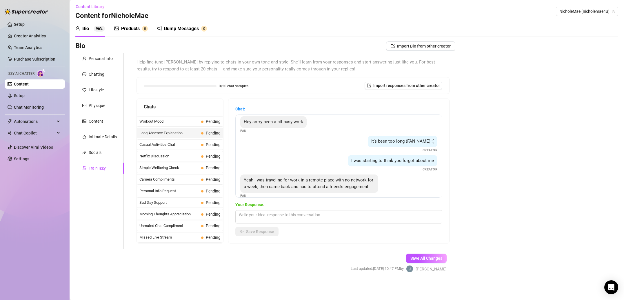
scroll to position [3, 0]
click at [178, 142] on span "Casual Activities Chat" at bounding box center [169, 145] width 59 height 6
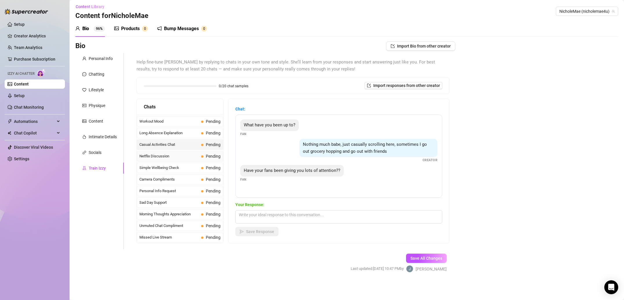
click at [189, 157] on span "Netflix Discussion" at bounding box center [169, 156] width 59 height 6
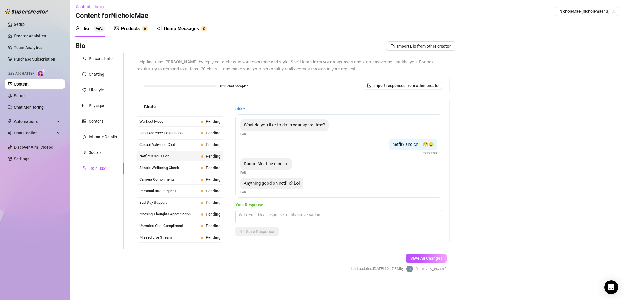
scroll to position [4, 0]
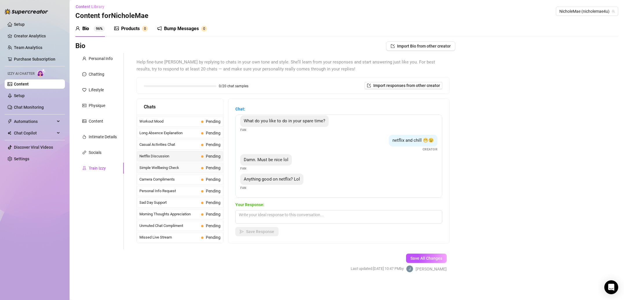
click at [173, 170] on span "Simple Wellbeing Check" at bounding box center [169, 168] width 59 height 6
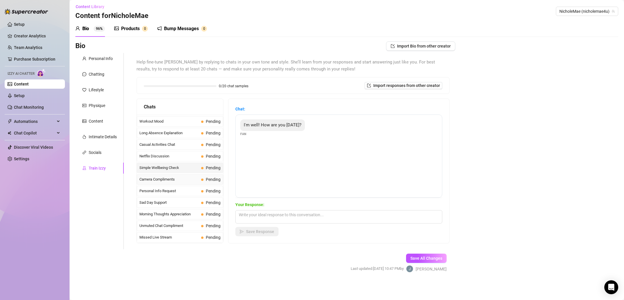
click at [172, 178] on span "Camera Compliments" at bounding box center [169, 180] width 59 height 6
click at [181, 193] on span "Personal Info Request" at bounding box center [169, 191] width 59 height 6
click at [175, 205] on span "Sad Day Support" at bounding box center [169, 203] width 59 height 6
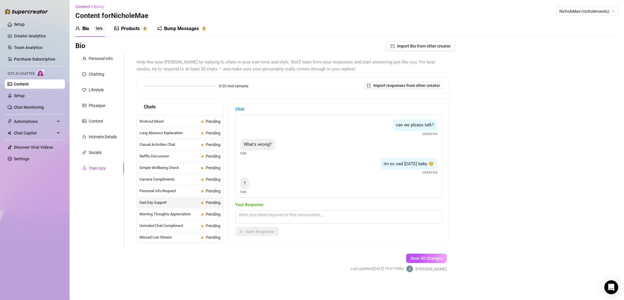
click at [238, 203] on strong "Your Response:" at bounding box center [250, 204] width 29 height 5
click at [167, 218] on div "Morning Thoughts Appreciation Pending" at bounding box center [180, 214] width 86 height 10
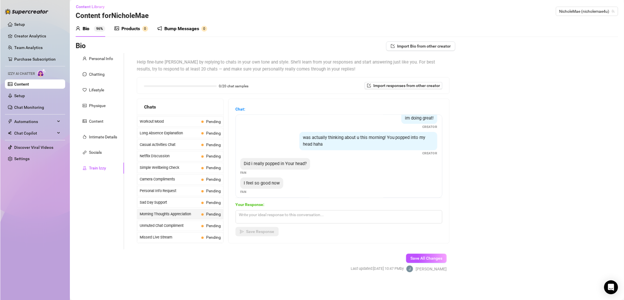
scroll to position [44, 0]
click at [173, 227] on span "Unmuted Chat Compliment" at bounding box center [169, 226] width 59 height 6
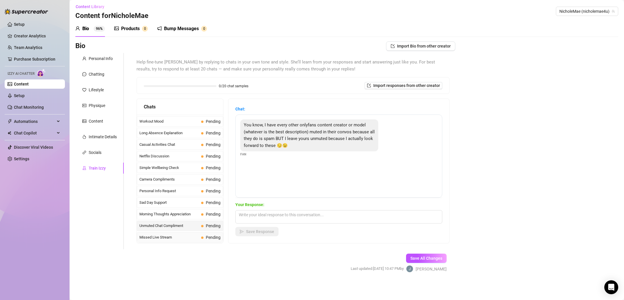
click at [188, 236] on span "Missed Live Stream" at bounding box center [169, 238] width 59 height 6
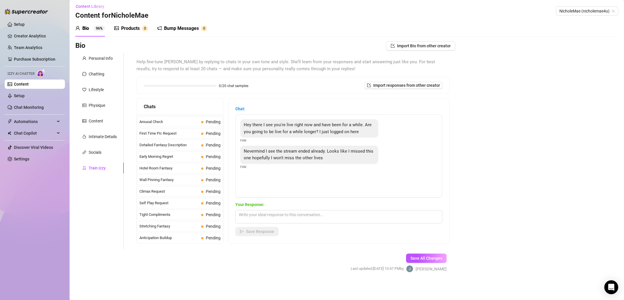
scroll to position [0, 0]
click at [58, 119] on div "Automations" at bounding box center [35, 121] width 60 height 9
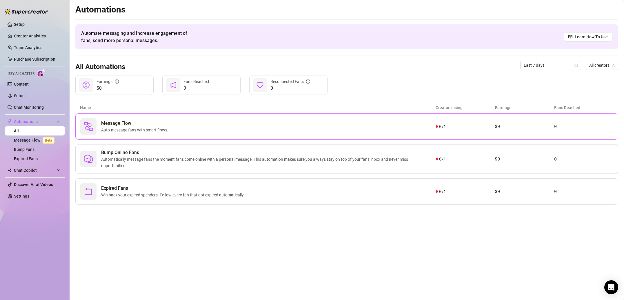
click at [184, 133] on div "Message Flow Auto-message fans with smart flows." at bounding box center [258, 126] width 356 height 16
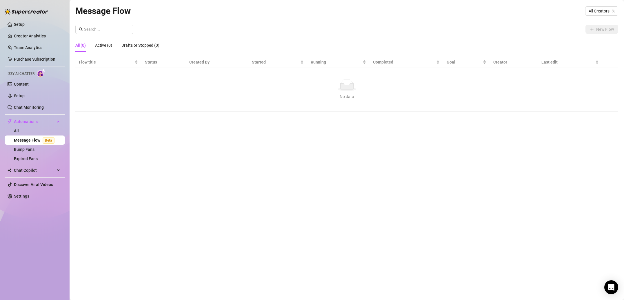
click at [162, 93] on div "No data" at bounding box center [347, 96] width 532 height 6
click at [605, 8] on span "All Creators" at bounding box center [602, 11] width 26 height 9
click at [584, 35] on div "NicholeMae ( nicholemae4u )" at bounding box center [583, 32] width 61 height 7
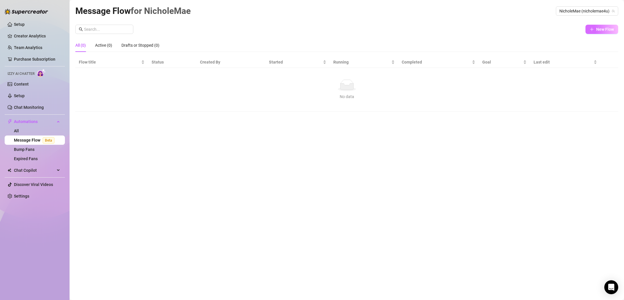
click at [602, 30] on span "New Flow" at bounding box center [606, 29] width 18 height 5
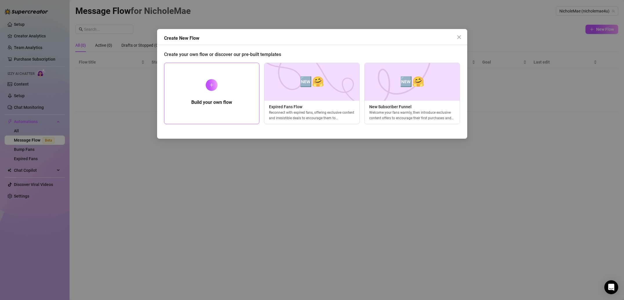
click at [220, 93] on div "Build your own flow" at bounding box center [212, 93] width 96 height 61
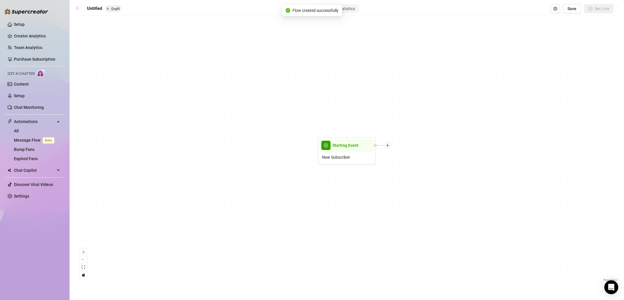
click at [80, 10] on icon "arrow-left" at bounding box center [78, 8] width 6 height 6
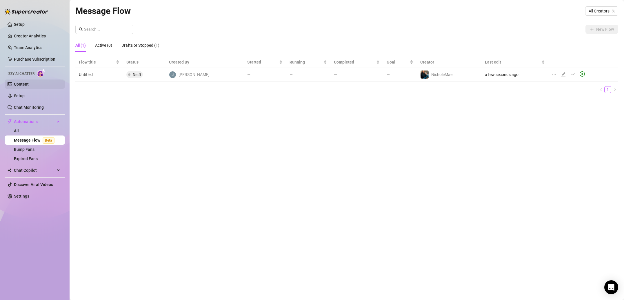
click at [29, 86] on link "Content" at bounding box center [21, 84] width 15 height 5
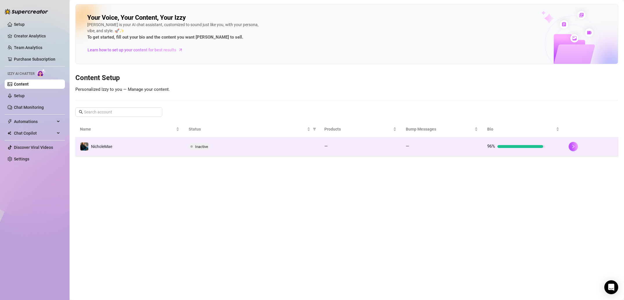
click at [142, 148] on td "NicholeMae" at bounding box center [129, 146] width 109 height 19
